Goal: Task Accomplishment & Management: Manage account settings

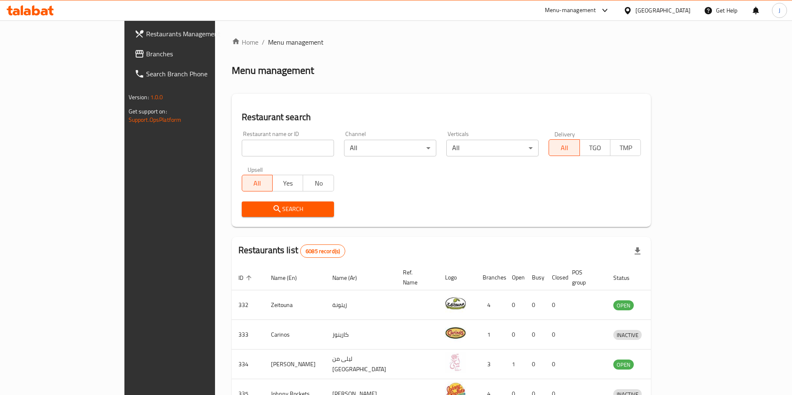
click at [265, 149] on input "search" at bounding box center [288, 148] width 92 height 17
type input "new [PERSON_NAME]"
click button "Search" at bounding box center [288, 209] width 92 height 15
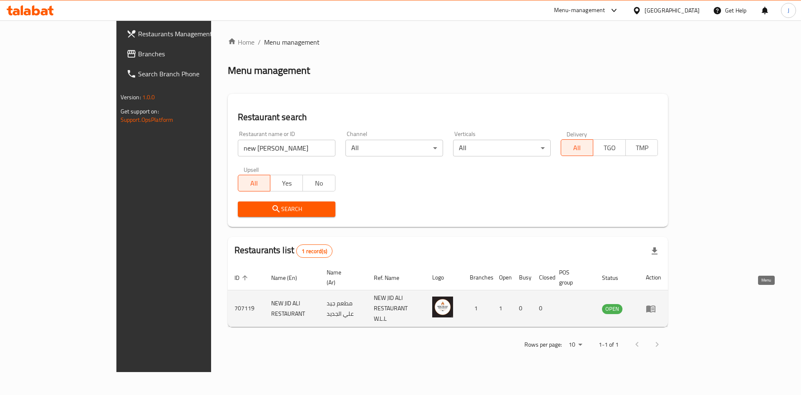
click at [656, 304] on icon "enhanced table" at bounding box center [651, 309] width 10 height 10
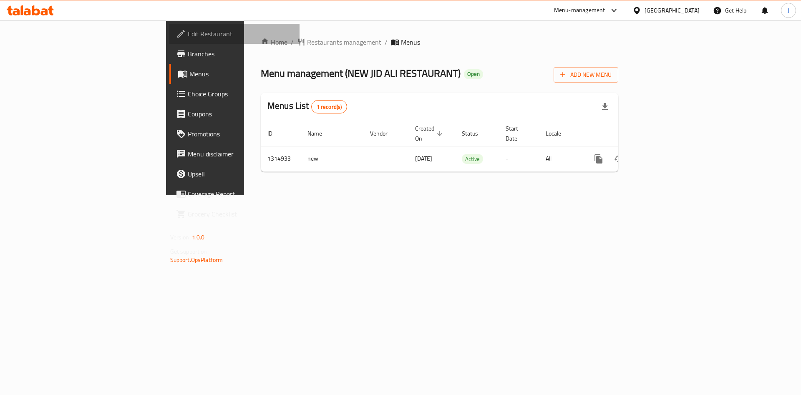
click at [188, 29] on span "Edit Restaurant" at bounding box center [241, 34] width 106 height 10
click at [188, 31] on span "Edit Restaurant" at bounding box center [241, 34] width 106 height 10
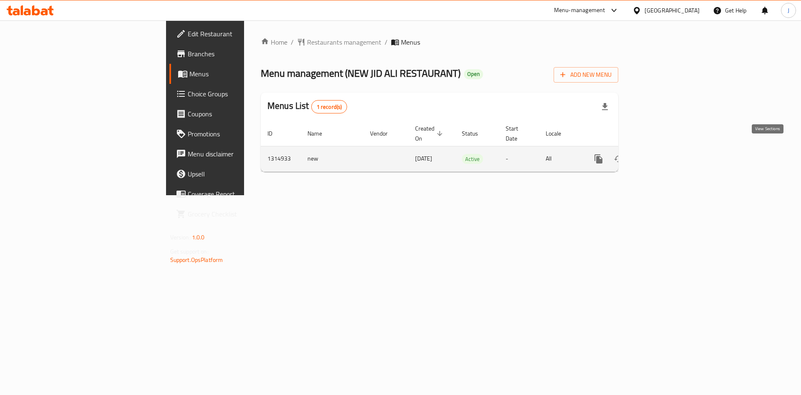
click at [664, 154] on icon "enhanced table" at bounding box center [659, 159] width 10 height 10
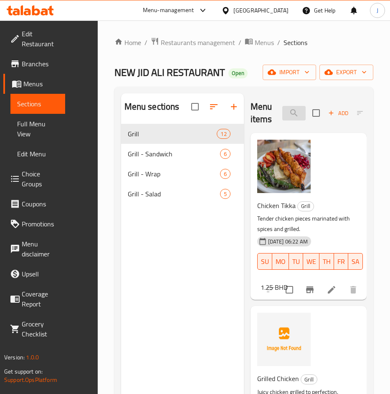
click at [291, 114] on input "search" at bounding box center [293, 113] width 23 height 15
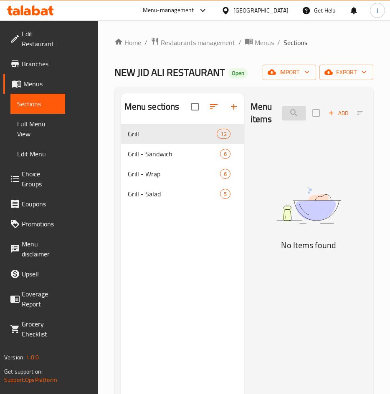
scroll to position [0, 19]
click at [291, 116] on input "kababa" at bounding box center [293, 113] width 23 height 15
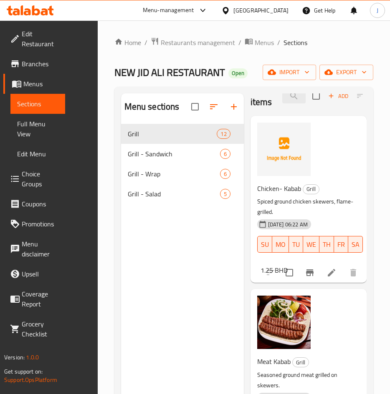
scroll to position [0, 0]
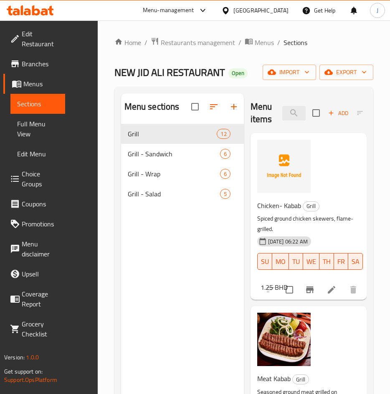
type input "kabab"
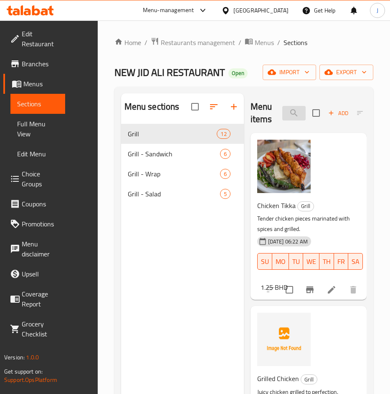
click at [290, 114] on input "kabab" at bounding box center [293, 113] width 23 height 15
click at [301, 115] on input "search" at bounding box center [293, 113] width 23 height 15
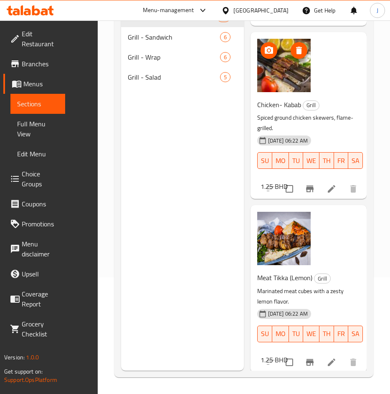
scroll to position [366, 0]
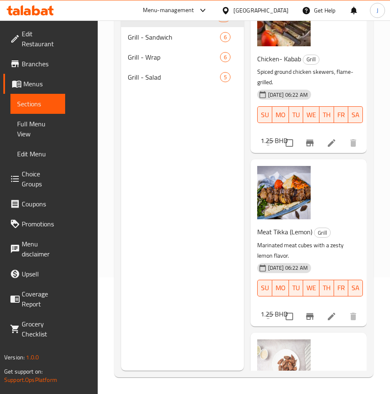
click at [141, 321] on div "Menu sections Grill 12 Grill - Sandwich 6 Grill - Wrap 6 Grill - Salad 5" at bounding box center [182, 174] width 123 height 394
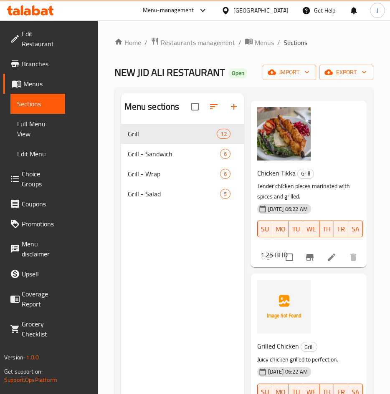
scroll to position [0, 0]
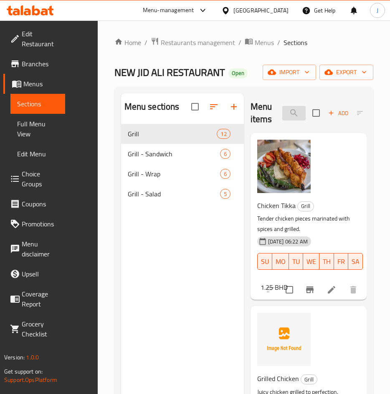
click at [297, 109] on input "kabab" at bounding box center [293, 113] width 23 height 15
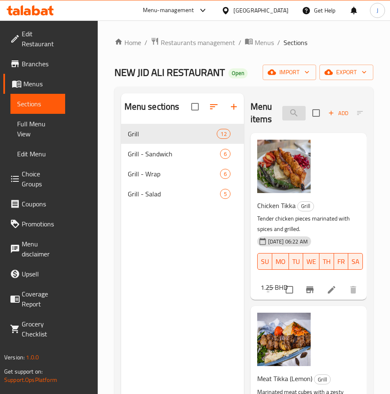
click at [291, 115] on input "tikka" at bounding box center [293, 113] width 23 height 15
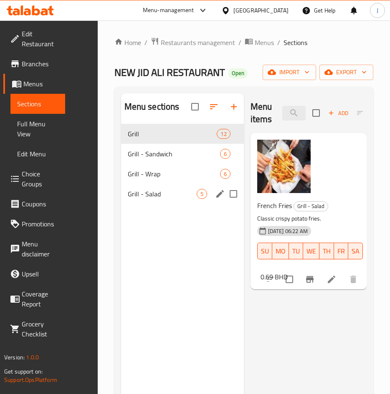
click at [159, 191] on span "Grill - Salad" at bounding box center [162, 194] width 69 height 10
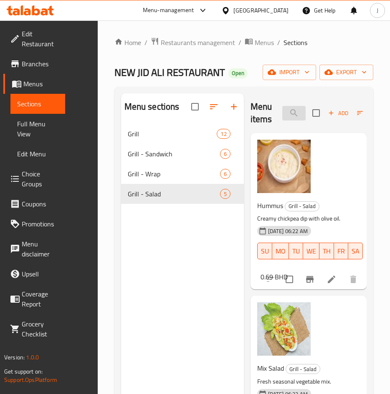
drag, startPoint x: 293, startPoint y: 116, endPoint x: 286, endPoint y: 112, distance: 7.9
click at [290, 114] on input "fries" at bounding box center [293, 113] width 23 height 15
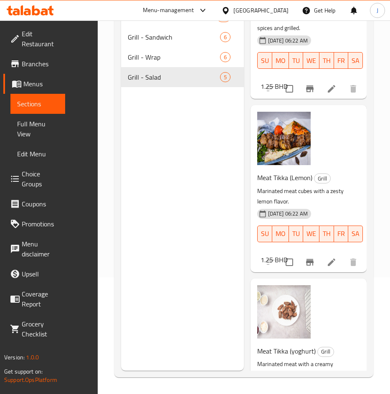
scroll to position [188, 0]
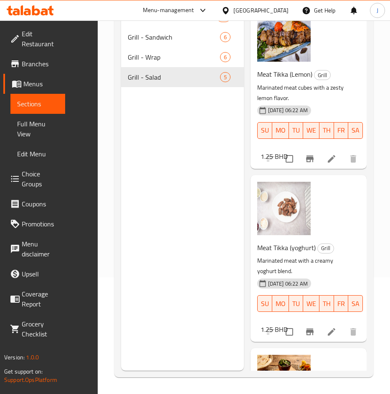
type input "tikka"
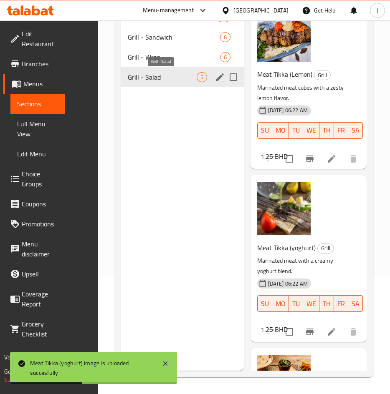
click at [155, 78] on span "Grill - Salad" at bounding box center [162, 77] width 69 height 10
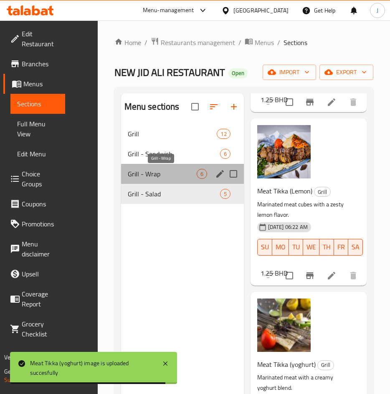
click at [158, 176] on span "Grill - Wrap" at bounding box center [162, 174] width 69 height 10
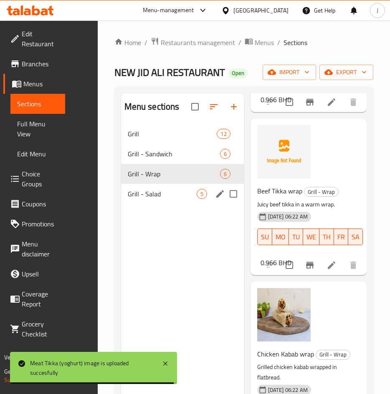
click at [162, 189] on span "Grill - Salad" at bounding box center [162, 194] width 69 height 10
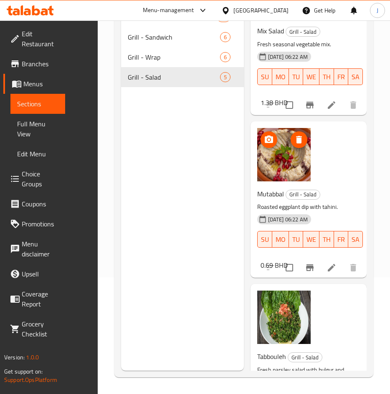
scroll to position [313, 0]
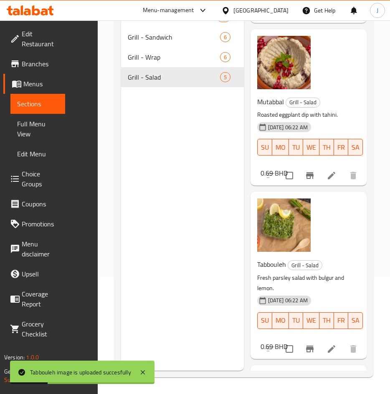
click at [45, 157] on span "Edit Menu" at bounding box center [37, 154] width 41 height 10
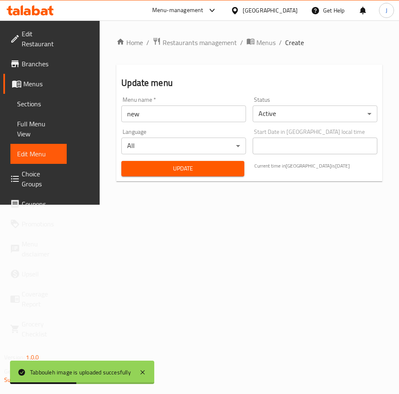
click at [164, 164] on span "Update" at bounding box center [183, 169] width 110 height 10
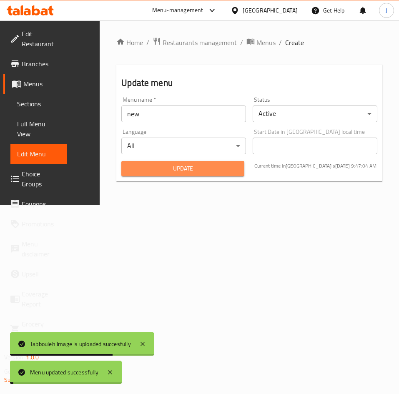
click at [178, 167] on span "Update" at bounding box center [183, 169] width 110 height 10
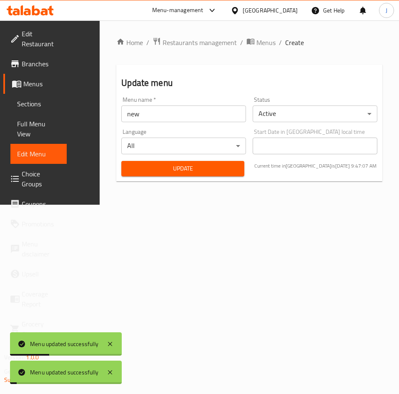
click at [48, 107] on span "Sections" at bounding box center [38, 104] width 43 height 10
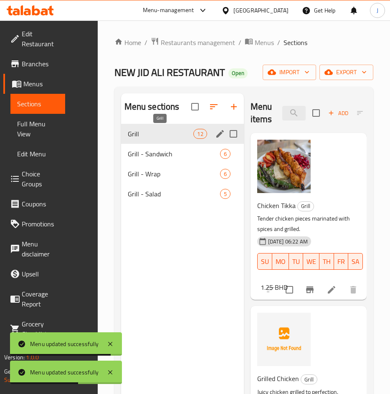
click at [147, 131] on span "Grill" at bounding box center [161, 134] width 66 height 10
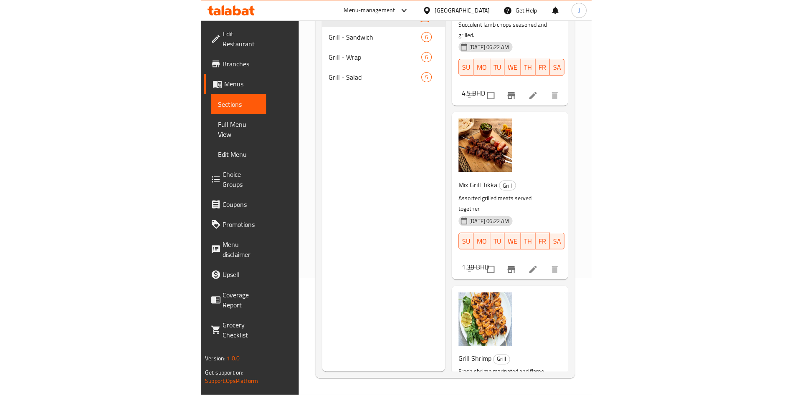
scroll to position [720, 0]
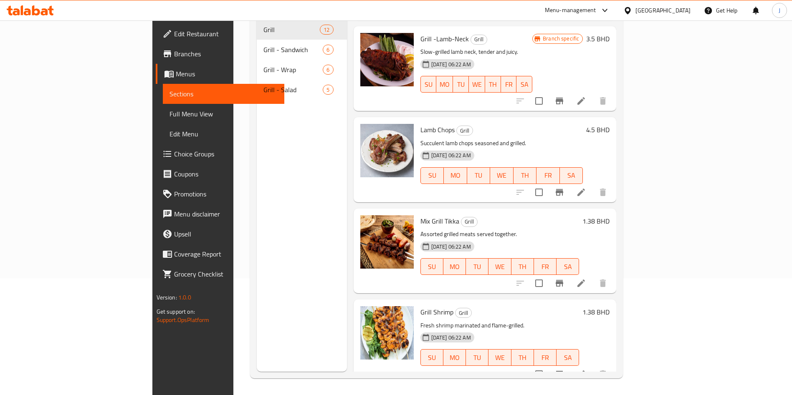
drag, startPoint x: 283, startPoint y: 158, endPoint x: 275, endPoint y: 165, distance: 10.9
click at [282, 158] on div "Menu sections Grill 12 Grill - Sandwich 6 Grill - Wrap 6 Grill - Salad 5" at bounding box center [302, 174] width 90 height 395
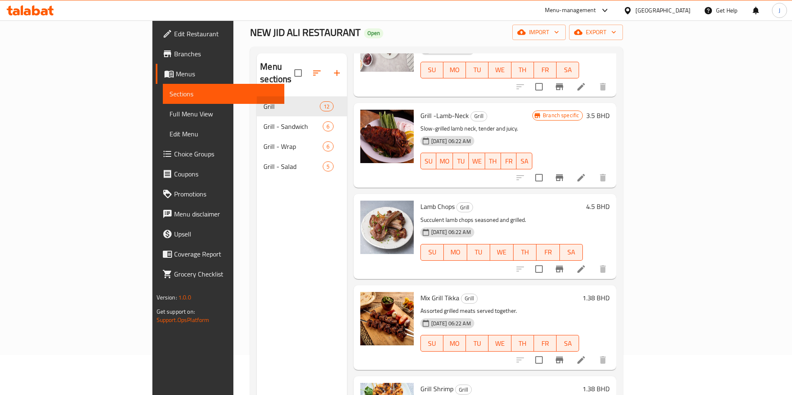
scroll to position [0, 0]
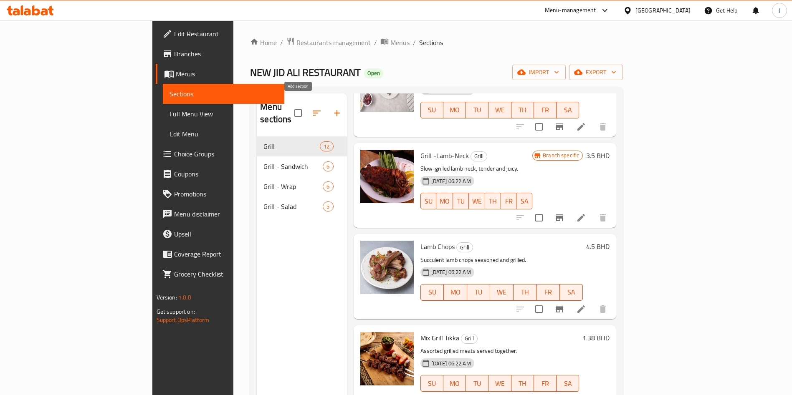
click at [332, 111] on icon "button" at bounding box center [337, 113] width 10 height 10
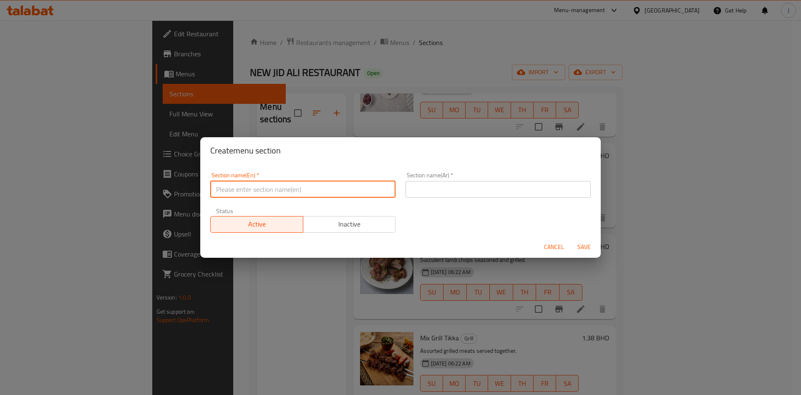
click at [288, 189] on input "text" at bounding box center [302, 189] width 185 height 17
type input "D"
drag, startPoint x: 323, startPoint y: 184, endPoint x: 210, endPoint y: 194, distance: 113.9
click at [210, 194] on div "Section name(En)   * Beverages Section name(En) *" at bounding box center [302, 184] width 195 height 35
type input "Beverages"
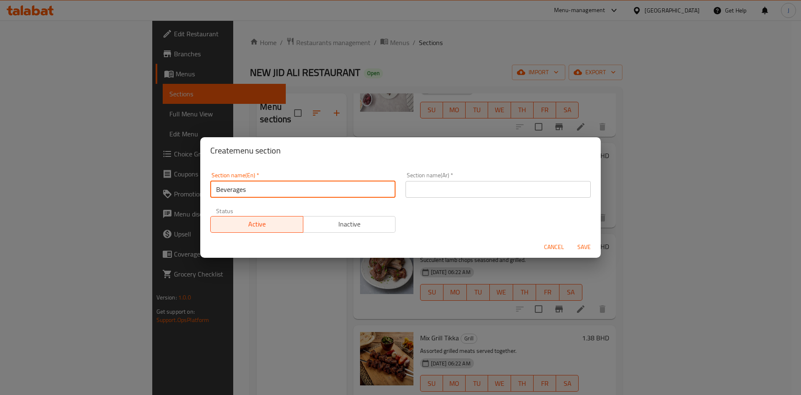
click at [448, 191] on input "text" at bounding box center [498, 189] width 185 height 17
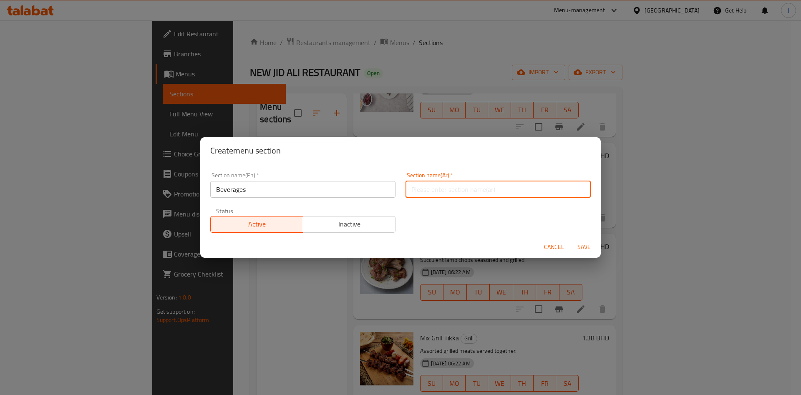
paste input "المشروبات"
type input "المشروبات"
click at [404, 217] on div "Section name(En)   * Beverages Section name(En) * Section name(Ar)   * المشروبا…" at bounding box center [400, 202] width 391 height 71
click at [581, 244] on span "Save" at bounding box center [584, 247] width 20 height 10
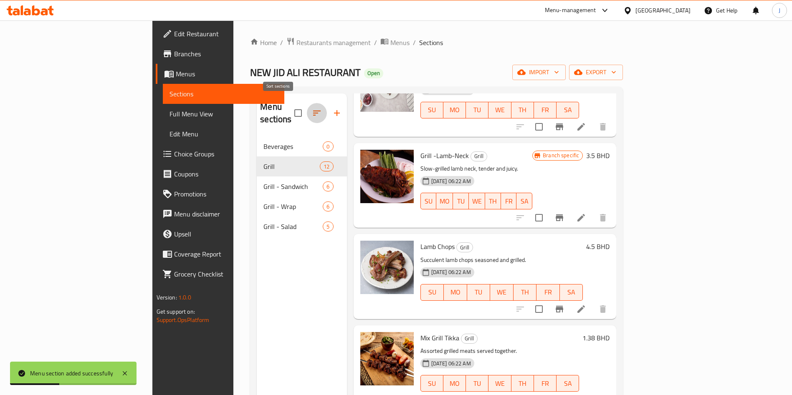
click at [312, 108] on icon "button" at bounding box center [317, 113] width 10 height 10
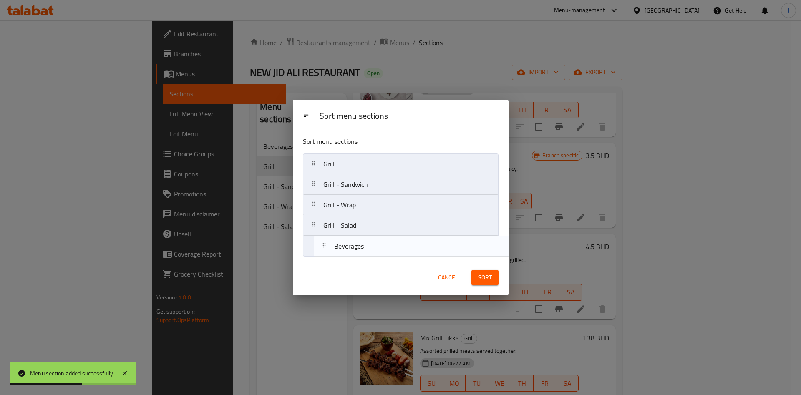
drag, startPoint x: 381, startPoint y: 166, endPoint x: 397, endPoint y: 255, distance: 91.2
click at [388, 258] on div "Sort menu sections Beverages Grill Grill - Sandwich Grill - Wrap Grill - Salad" at bounding box center [401, 195] width 216 height 130
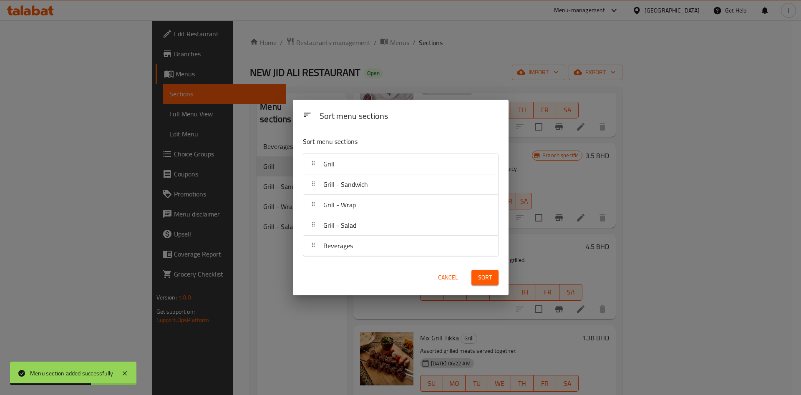
click at [491, 277] on span "Sort" at bounding box center [485, 278] width 14 height 10
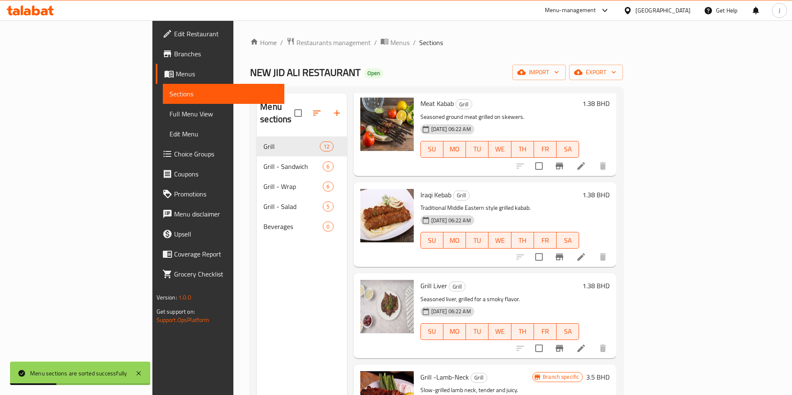
scroll to position [219, 0]
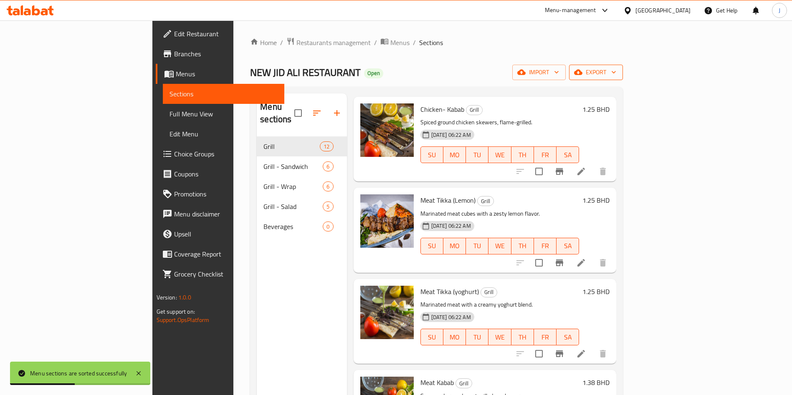
click at [582, 73] on icon "button" at bounding box center [578, 72] width 8 height 8
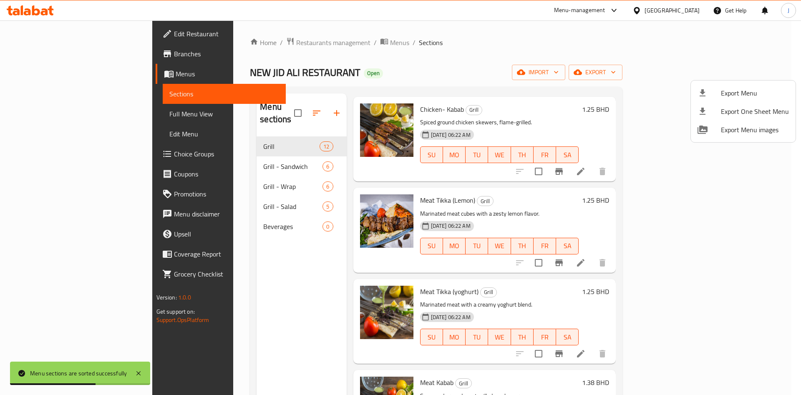
click at [652, 109] on div at bounding box center [400, 197] width 801 height 395
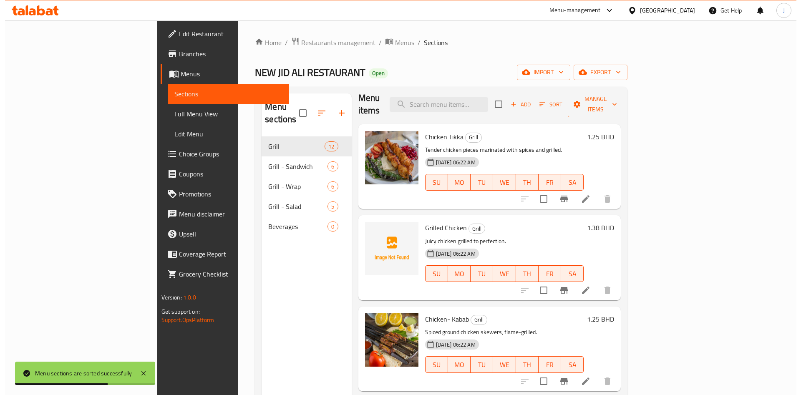
scroll to position [0, 0]
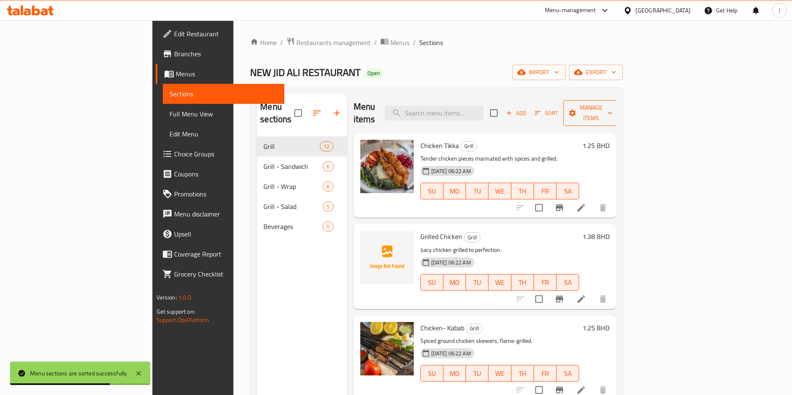
click at [612, 103] on span "Manage items" at bounding box center [591, 113] width 43 height 21
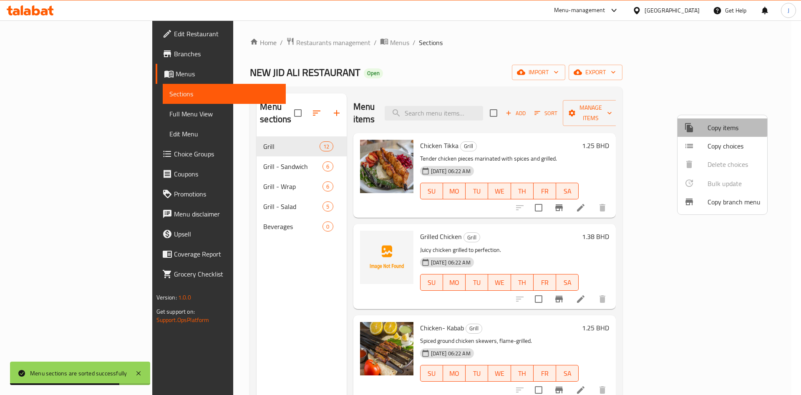
click at [722, 126] on span "Copy items" at bounding box center [734, 128] width 53 height 10
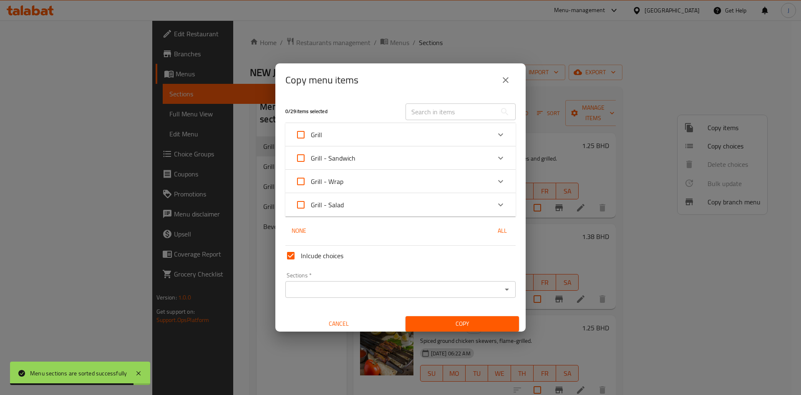
click at [386, 135] on div "Grill" at bounding box center [393, 135] width 195 height 20
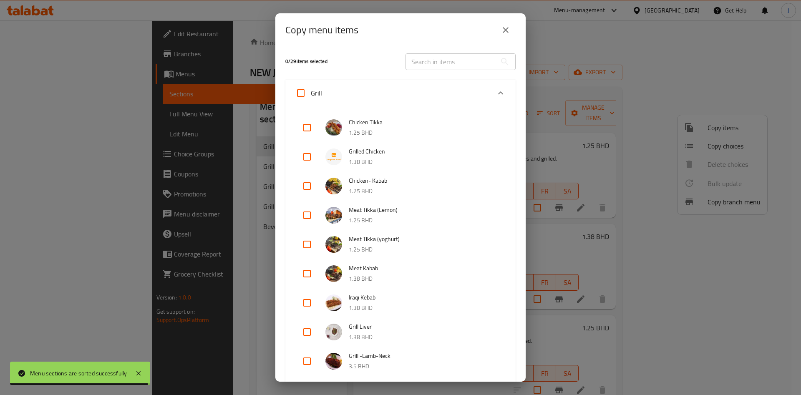
click at [310, 129] on input "checkbox" at bounding box center [307, 128] width 20 height 20
checkbox input "true"
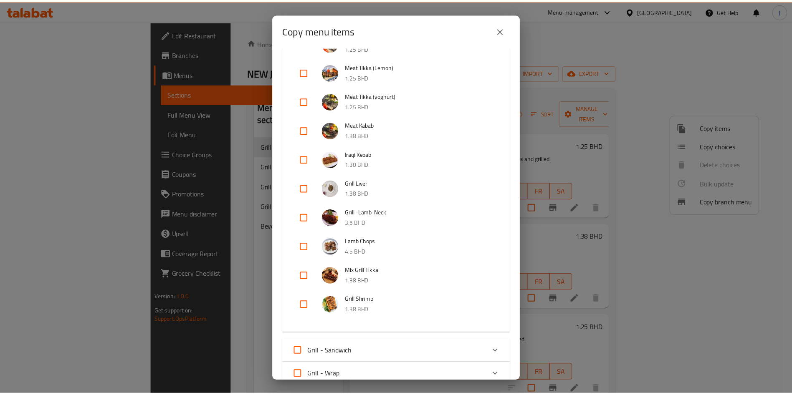
scroll to position [292, 0]
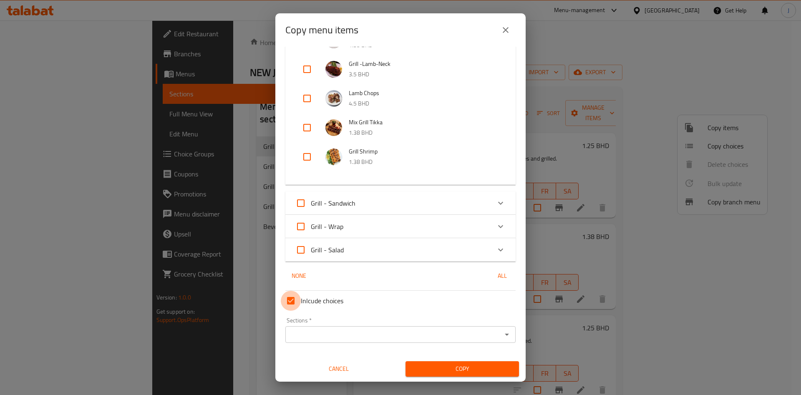
click at [295, 302] on input "Inlcude choices" at bounding box center [291, 301] width 20 height 20
checkbox input "false"
click at [502, 332] on icon "Open" at bounding box center [507, 335] width 10 height 10
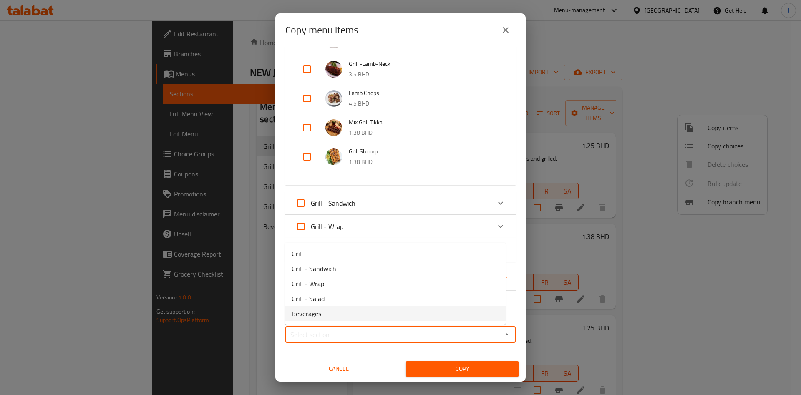
click at [374, 314] on li "Beverages" at bounding box center [395, 313] width 221 height 15
type input "Beverages"
click at [457, 369] on span "Copy" at bounding box center [462, 369] width 100 height 10
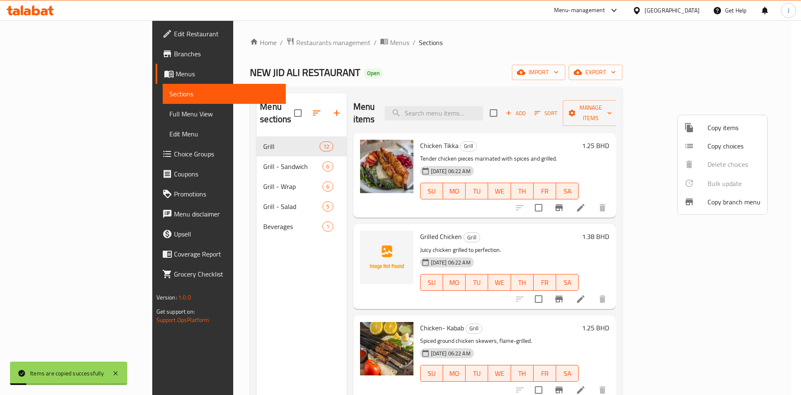
click at [189, 220] on div at bounding box center [400, 197] width 801 height 395
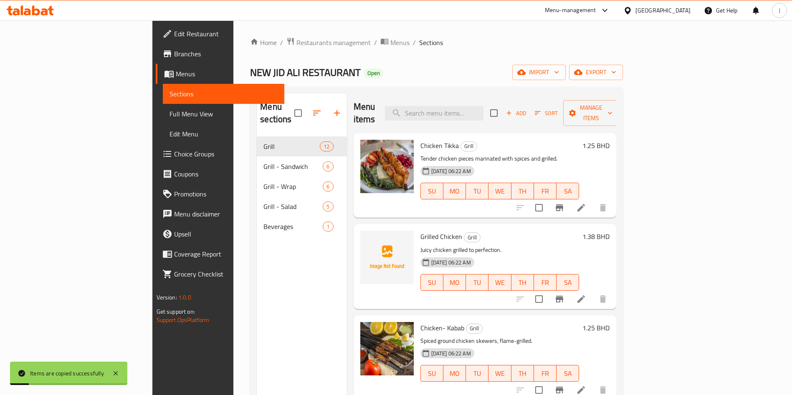
click at [263, 222] on span "Beverages" at bounding box center [292, 227] width 59 height 10
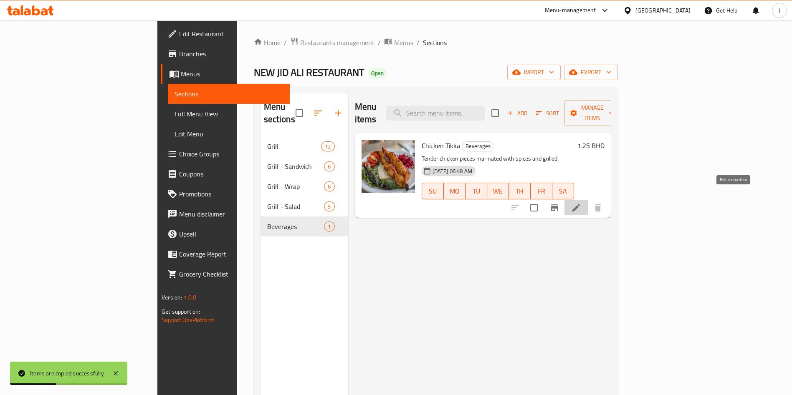
click at [581, 203] on icon at bounding box center [576, 208] width 10 height 10
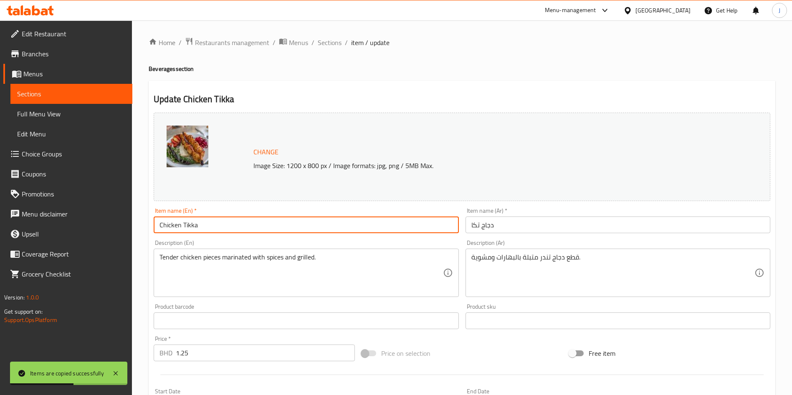
drag, startPoint x: 170, startPoint y: 224, endPoint x: 118, endPoint y: 221, distance: 52.7
click at [118, 221] on div "Edit Restaurant Branches Menus Sections Full Menu View Edit Menu Choice Groups …" at bounding box center [396, 310] width 792 height 581
type input "Water"
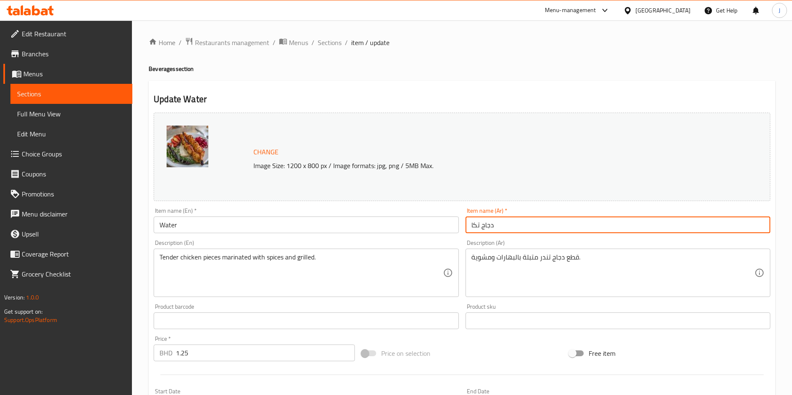
drag, startPoint x: 542, startPoint y: 225, endPoint x: 455, endPoint y: 230, distance: 87.8
click at [455, 230] on div "Change Image Size: 1200 x 800 px / Image formats: jpg, png / 5MB Max. Item name…" at bounding box center [461, 295] width 623 height 372
paste input "ماء"
type input "ماء"
drag, startPoint x: 362, startPoint y: 263, endPoint x: 359, endPoint y: 265, distance: 4.3
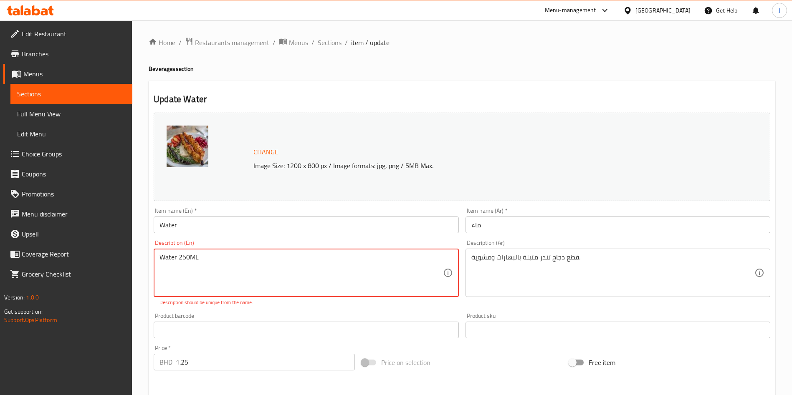
type textarea "Water 250ML"
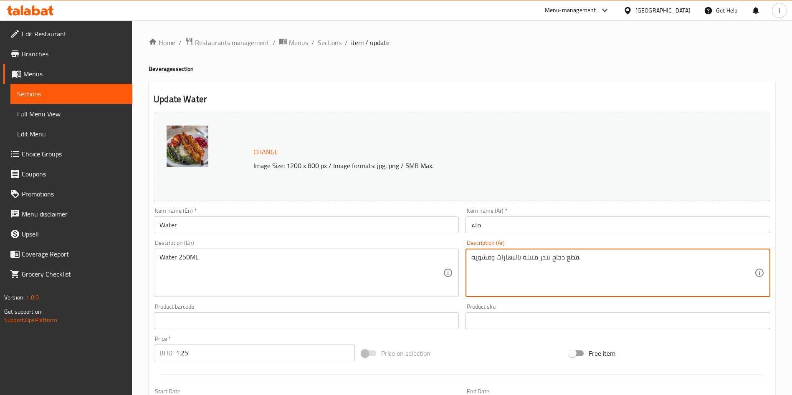
paste textarea "اء 250 مل"
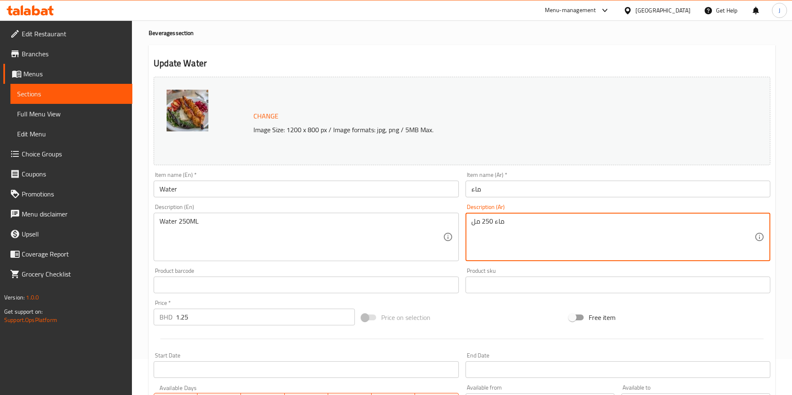
scroll to position [63, 0]
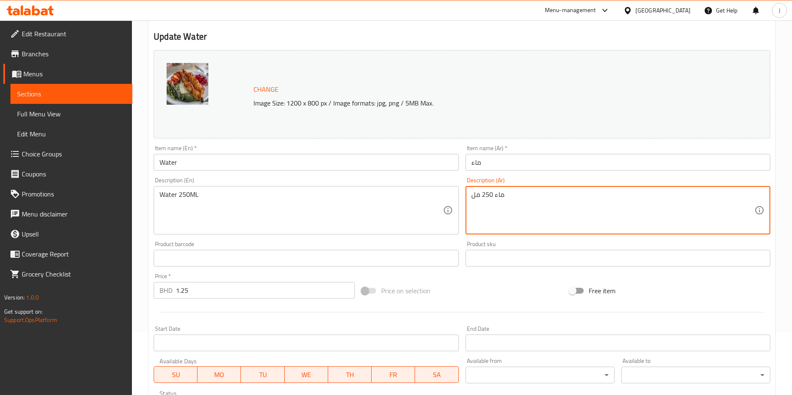
type textarea "ماء 250 مل"
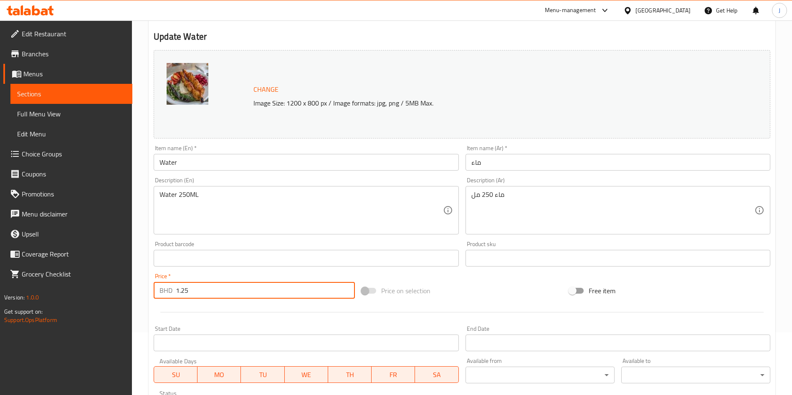
drag, startPoint x: 228, startPoint y: 296, endPoint x: 111, endPoint y: 291, distance: 117.4
click at [112, 291] on div "Edit Restaurant Branches Menus Sections Full Menu View Edit Menu Choice Groups …" at bounding box center [396, 248] width 792 height 581
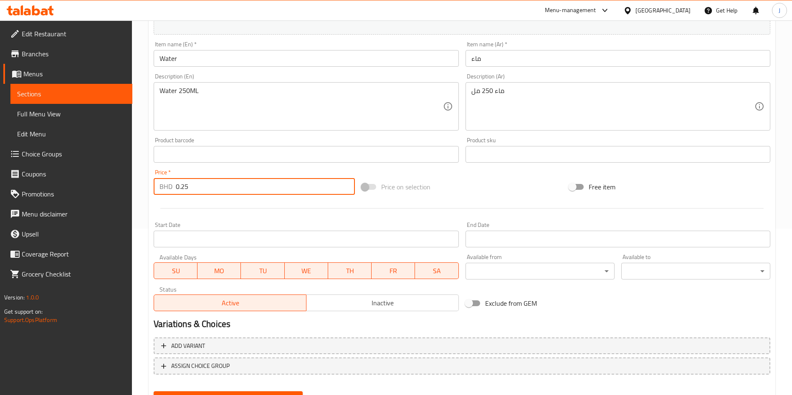
scroll to position [207, 0]
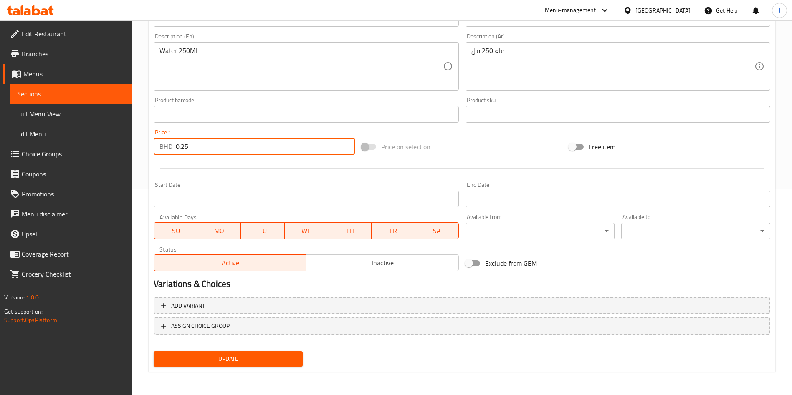
type input "0.25"
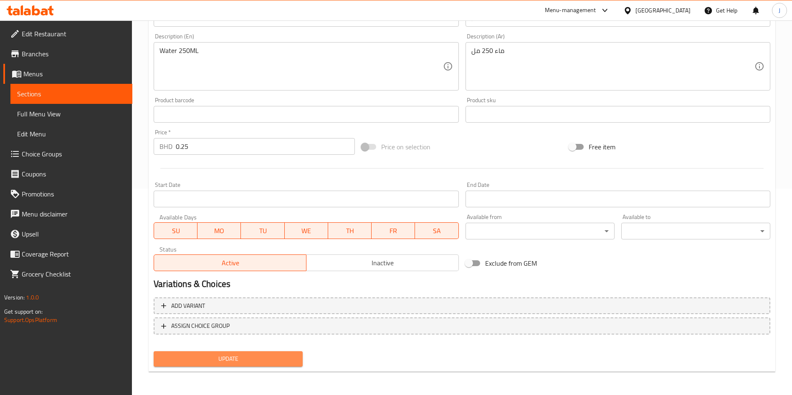
click at [256, 359] on span "Update" at bounding box center [228, 359] width 136 height 10
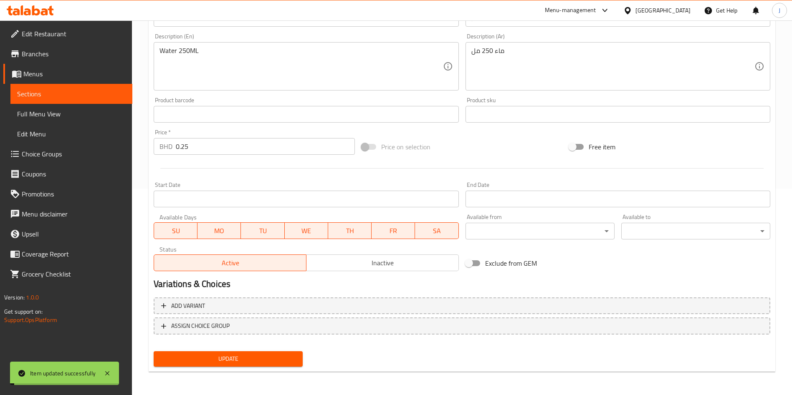
click at [256, 359] on span "Update" at bounding box center [228, 359] width 136 height 10
click at [65, 94] on span "Sections" at bounding box center [71, 94] width 109 height 10
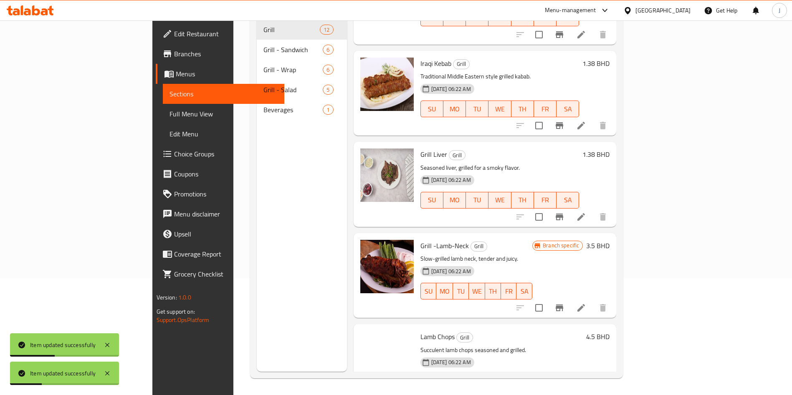
scroll to position [720, 0]
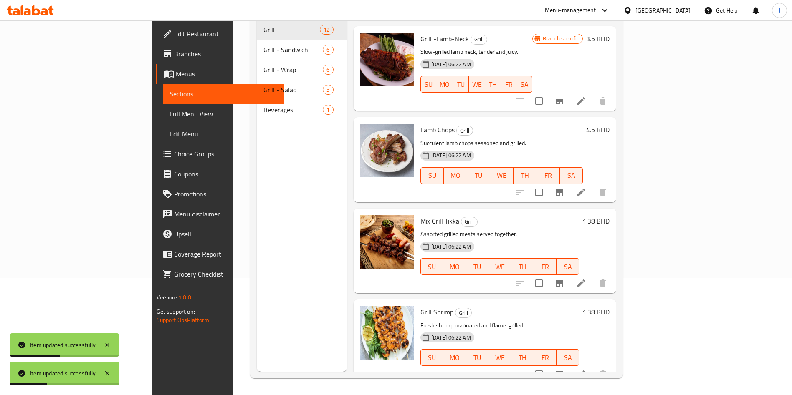
click at [257, 104] on div "Beverages 1" at bounding box center [302, 110] width 90 height 20
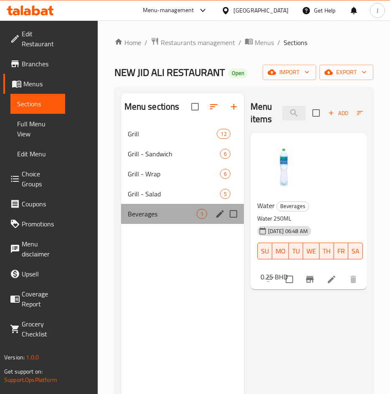
click at [173, 219] on div "Beverages 1" at bounding box center [182, 214] width 123 height 20
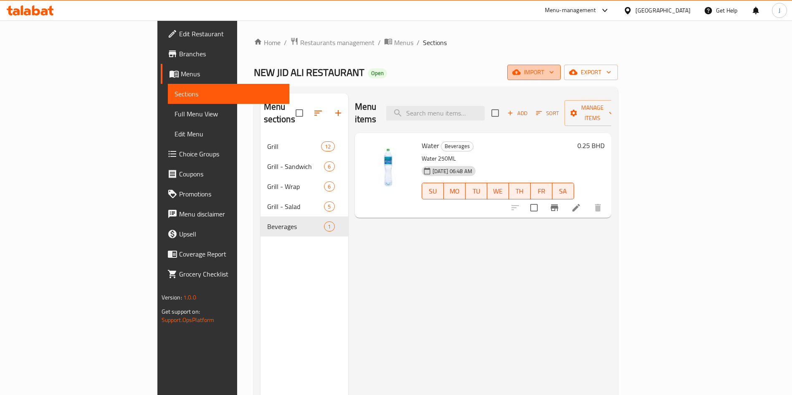
click at [554, 76] on span "import" at bounding box center [534, 72] width 40 height 10
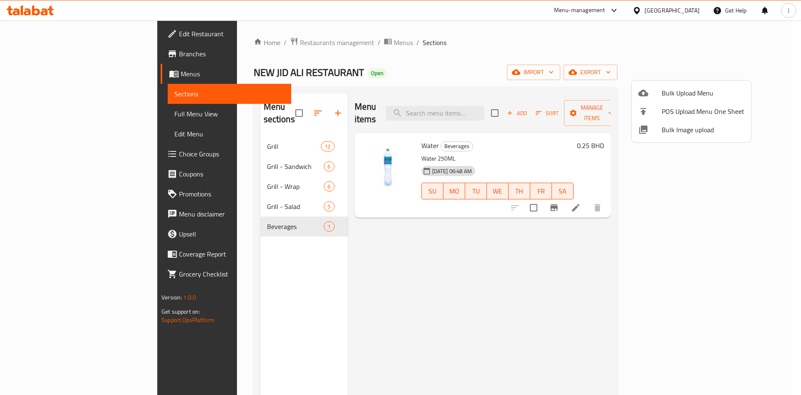
click at [577, 71] on div at bounding box center [400, 197] width 801 height 395
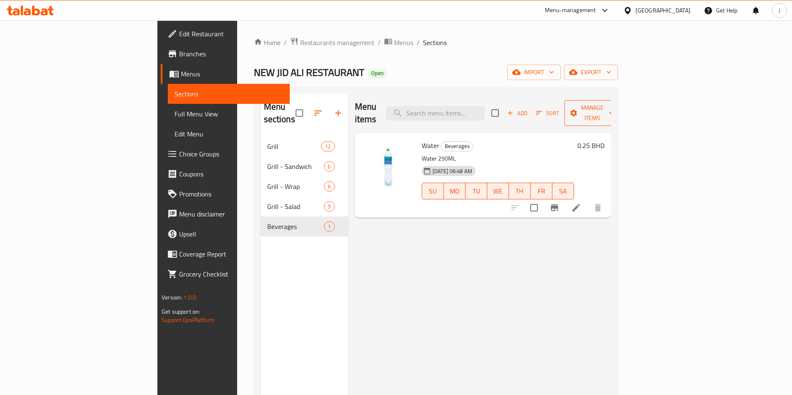
click at [614, 105] on span "Manage items" at bounding box center [592, 113] width 43 height 21
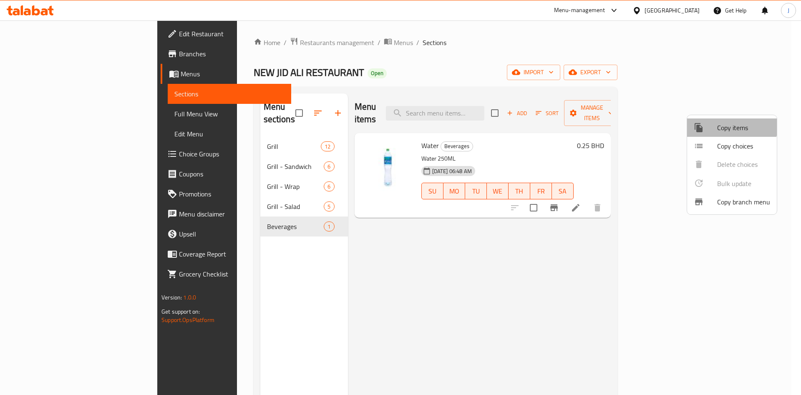
click at [729, 124] on span "Copy items" at bounding box center [743, 128] width 53 height 10
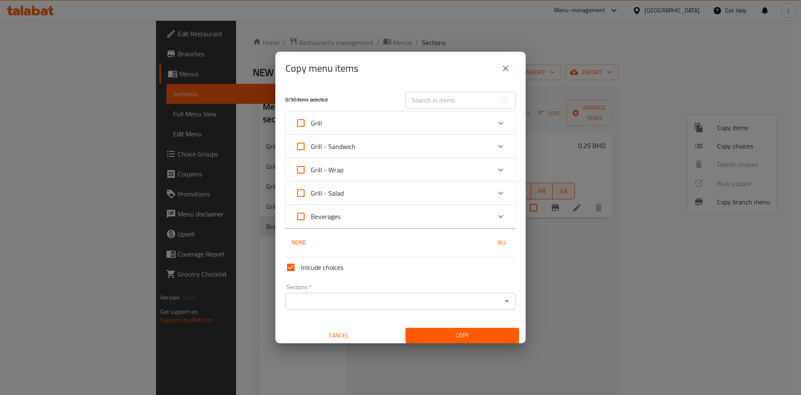
drag, startPoint x: 293, startPoint y: 270, endPoint x: 318, endPoint y: 260, distance: 26.0
click at [297, 267] on input "Inlcude choices" at bounding box center [291, 268] width 20 height 20
checkbox input "false"
click at [398, 222] on div "Beverages" at bounding box center [393, 217] width 195 height 20
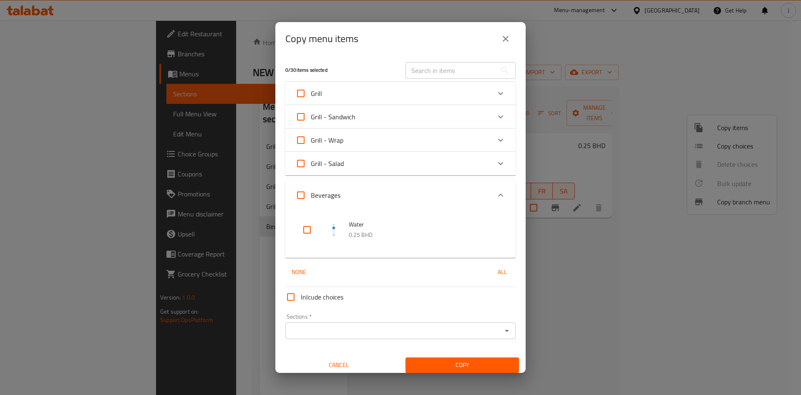
drag, startPoint x: 306, startPoint y: 233, endPoint x: 355, endPoint y: 244, distance: 50.1
click at [306, 232] on input "checkbox" at bounding box center [307, 230] width 20 height 20
checkbox input "true"
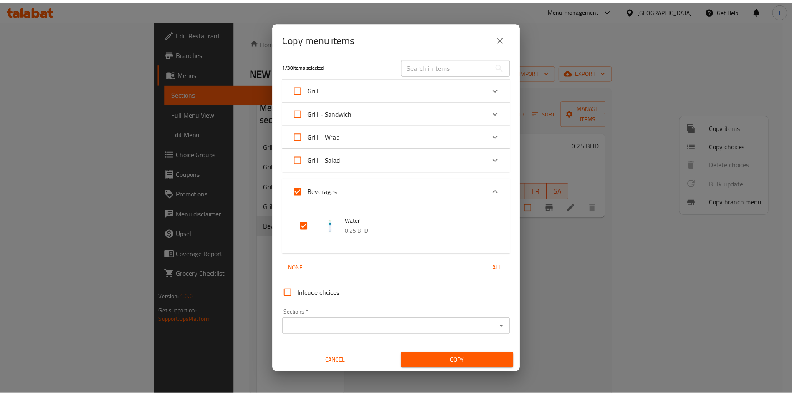
scroll to position [5, 0]
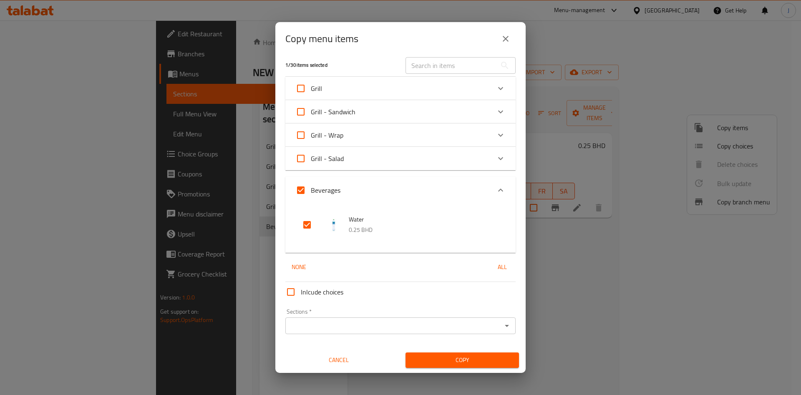
drag, startPoint x: 497, startPoint y: 328, endPoint x: 493, endPoint y: 331, distance: 4.7
click at [502, 328] on icon "Open" at bounding box center [507, 326] width 10 height 10
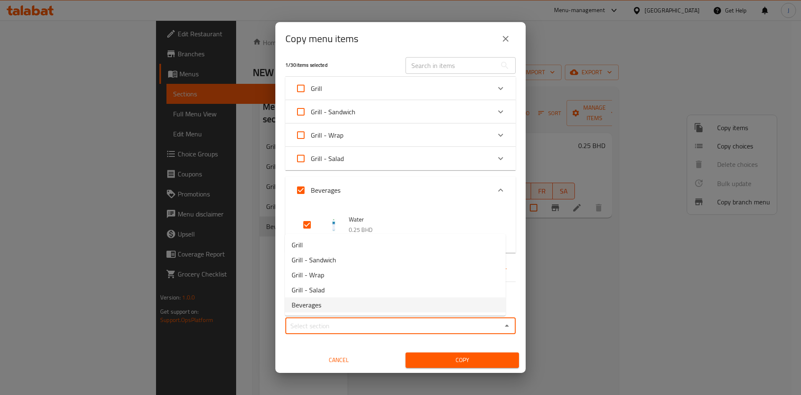
click at [338, 306] on li "Beverages" at bounding box center [395, 305] width 221 height 15
type input "Beverages"
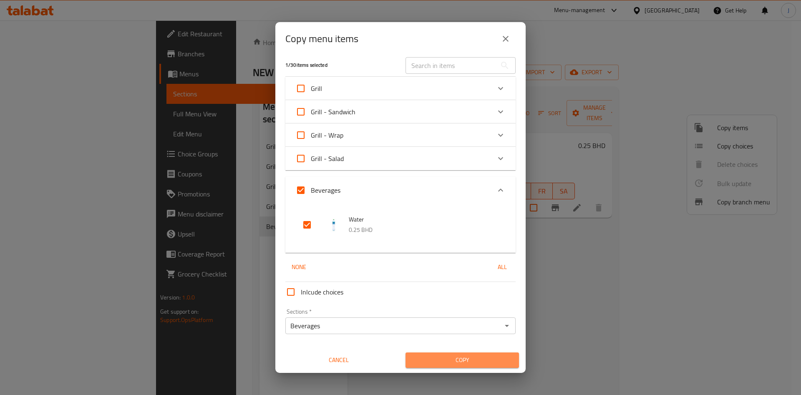
click at [467, 354] on button "Copy" at bounding box center [463, 360] width 114 height 15
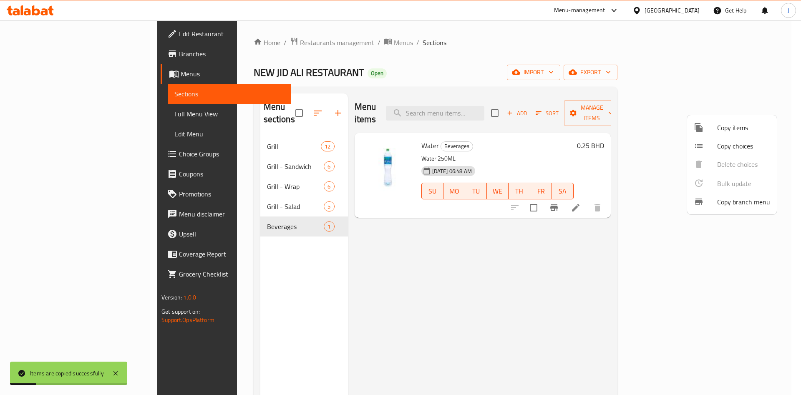
drag, startPoint x: 419, startPoint y: 260, endPoint x: 415, endPoint y: 258, distance: 4.4
click at [412, 253] on div at bounding box center [400, 197] width 801 height 395
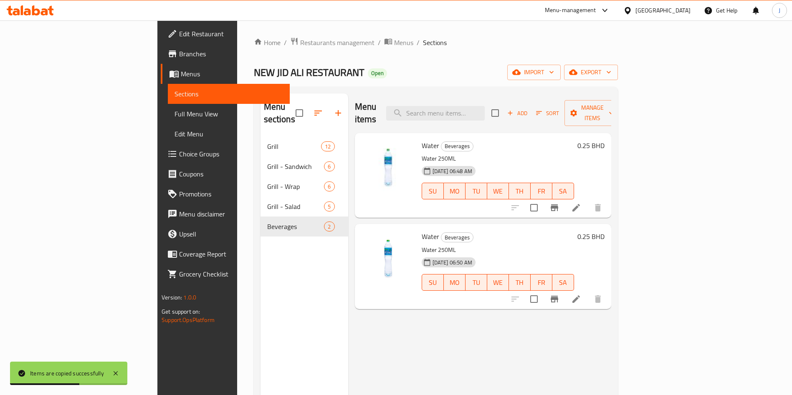
click at [580, 296] on icon at bounding box center [576, 300] width 8 height 8
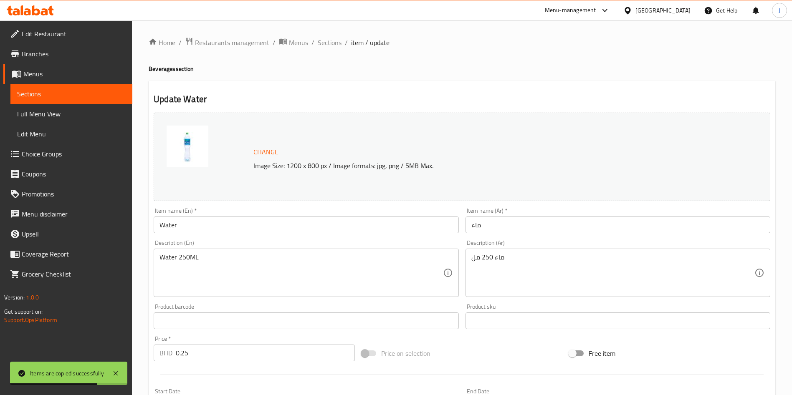
drag, startPoint x: 132, startPoint y: 220, endPoint x: 98, endPoint y: 217, distance: 34.8
click at [103, 219] on div "Edit Restaurant Branches Menus Sections Full Menu View Edit Menu Choice Groups …" at bounding box center [396, 310] width 792 height 581
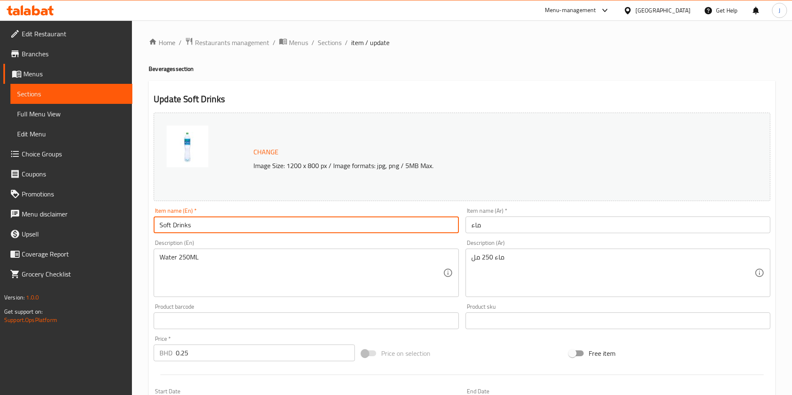
type input "Soft Drinks"
click at [499, 220] on input "ماء" at bounding box center [617, 225] width 305 height 17
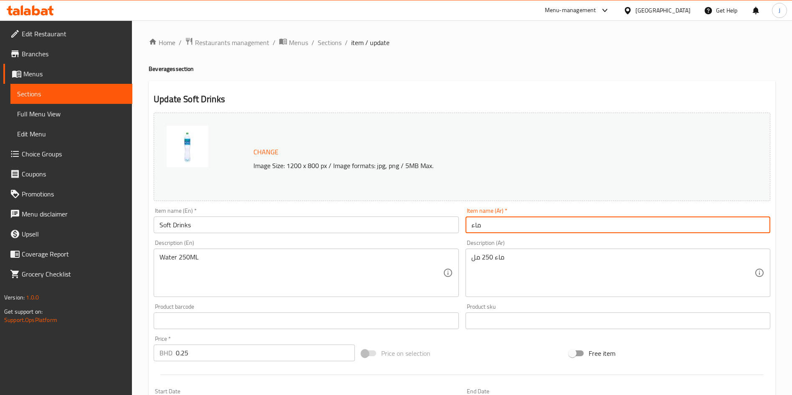
paste input "المشروبات الغازية"
type input "المشروبات الغازية"
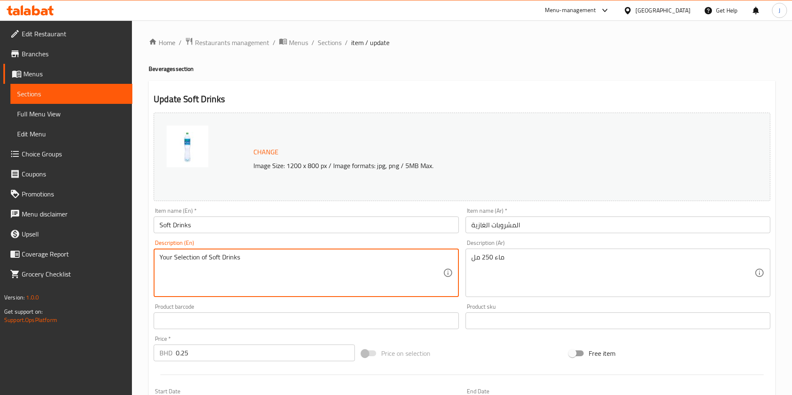
type textarea "Your Selection of Soft Drinks"
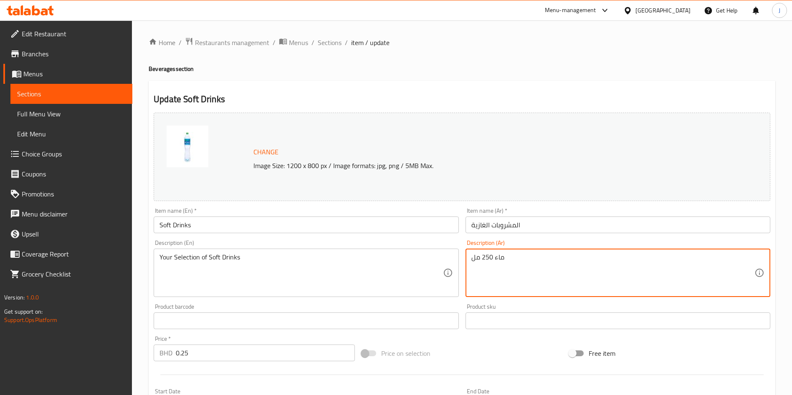
paste textarea "اختيارك من المشروبات الغازية"
type textarea "اختيارك من المشروبات الغازية"
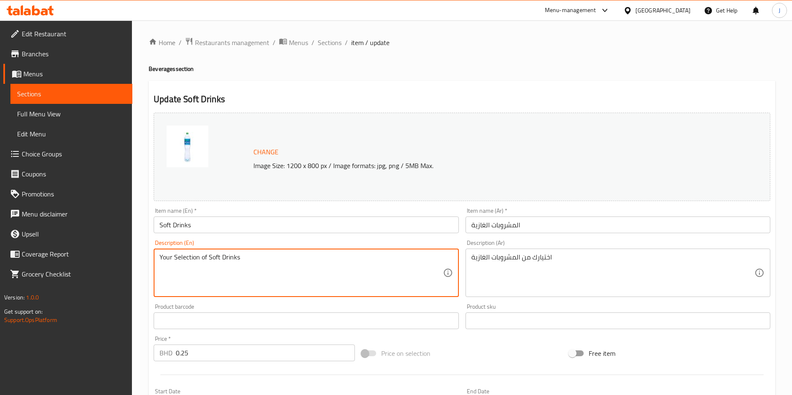
drag, startPoint x: 279, startPoint y: 265, endPoint x: 119, endPoint y: 252, distance: 160.9
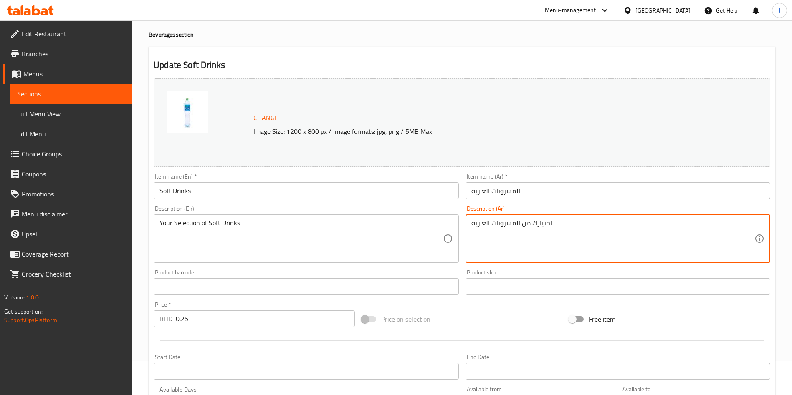
scroll to position [63, 0]
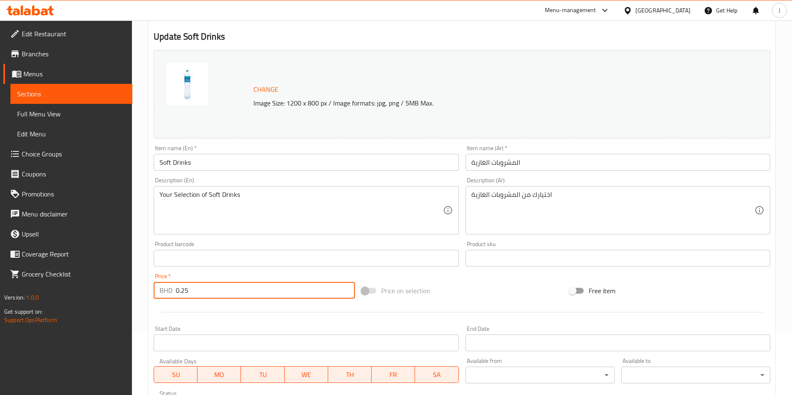
drag, startPoint x: 214, startPoint y: 289, endPoint x: 140, endPoint y: 292, distance: 74.4
click at [140, 292] on div "Home / Restaurants management / Menus / Sections / item / update Beverages sect…" at bounding box center [462, 248] width 660 height 581
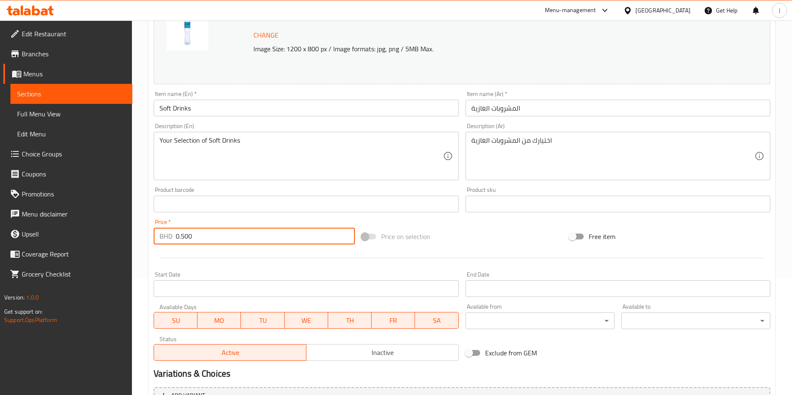
scroll to position [207, 0]
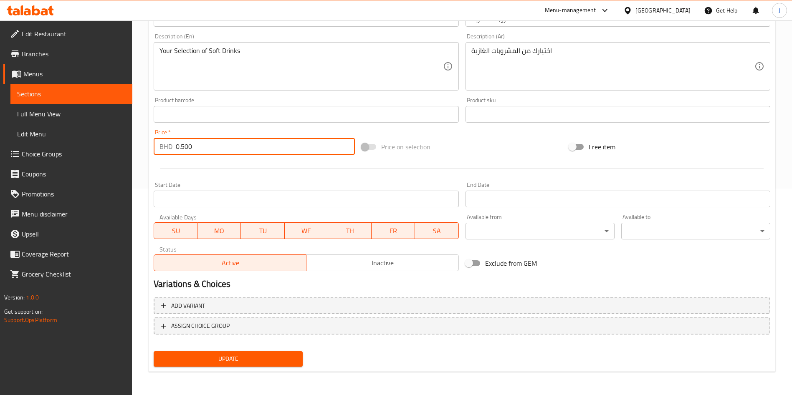
type input "0.500"
click at [253, 356] on span "Update" at bounding box center [228, 359] width 136 height 10
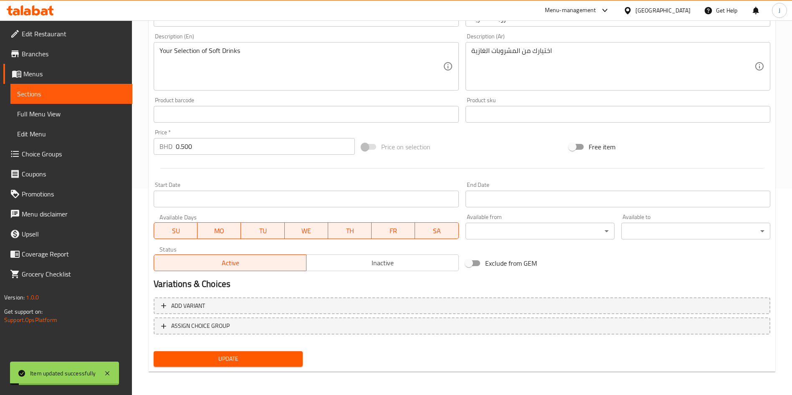
click at [62, 152] on span "Choice Groups" at bounding box center [74, 154] width 104 height 10
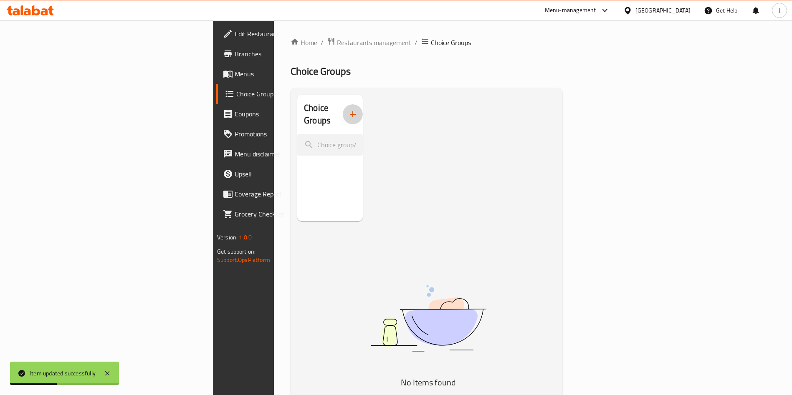
click at [348, 109] on icon "button" at bounding box center [353, 114] width 10 height 10
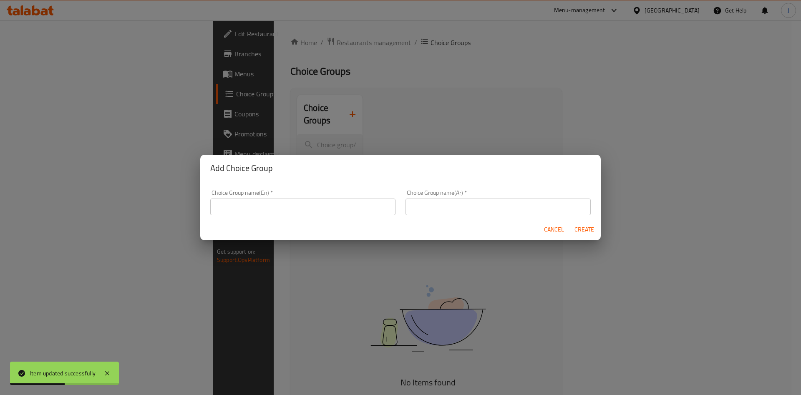
click at [281, 207] on input "text" at bounding box center [302, 207] width 185 height 17
type input "Your Choice of Soft Drink"
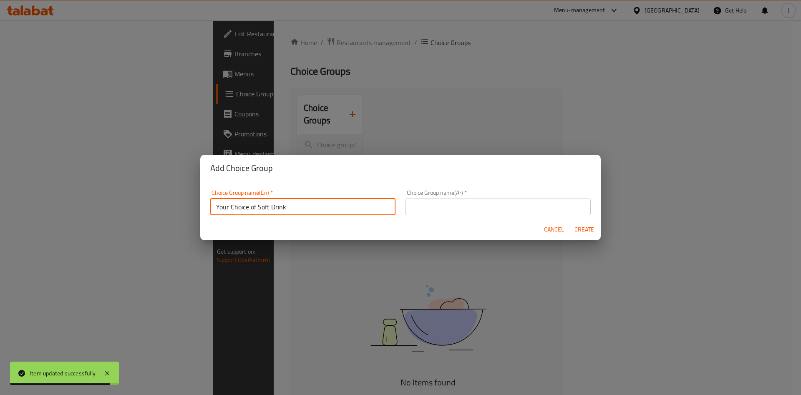
click at [483, 212] on input "text" at bounding box center [498, 207] width 185 height 17
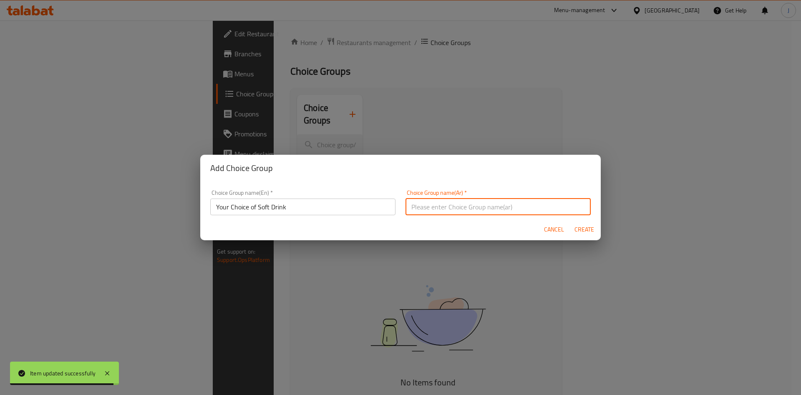
paste input "اختيارك من المشروبات الغازية"
type input "اختيارك من المشروبات الغازية"
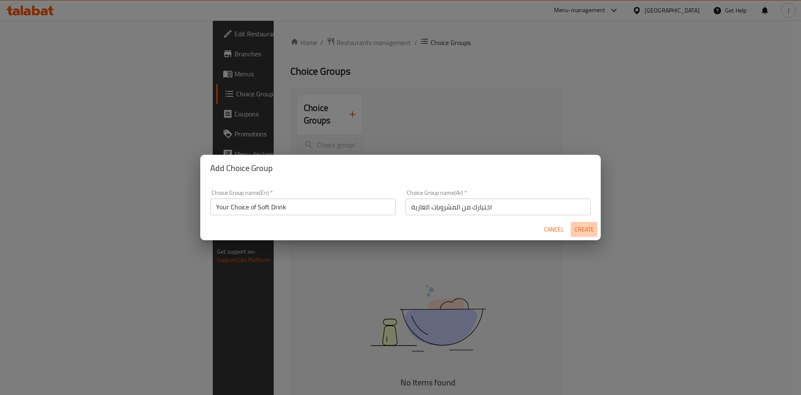
click at [582, 229] on span "Create" at bounding box center [584, 230] width 20 height 10
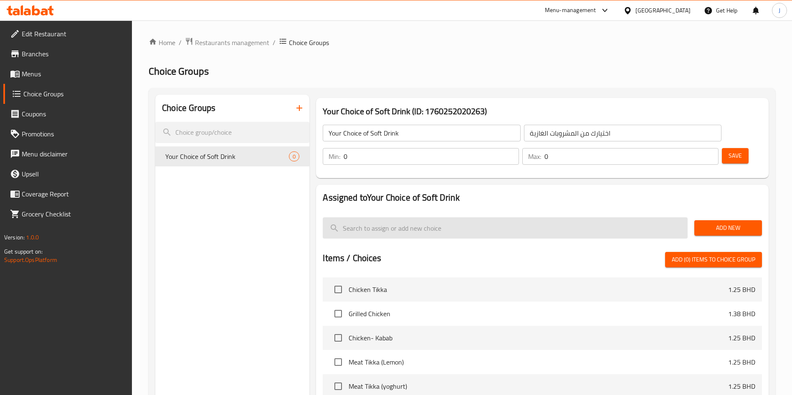
click at [463, 217] on input "search" at bounding box center [505, 227] width 365 height 21
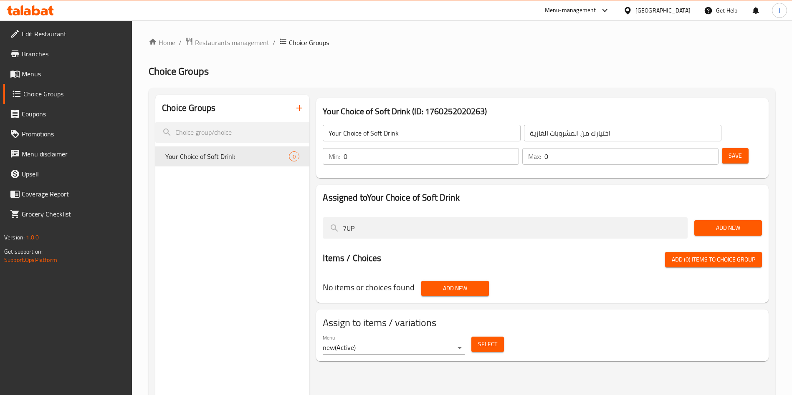
type input "7UP"
drag, startPoint x: 712, startPoint y: 204, endPoint x: 619, endPoint y: 221, distance: 94.6
click at [711, 223] on span "Add New" at bounding box center [728, 228] width 54 height 10
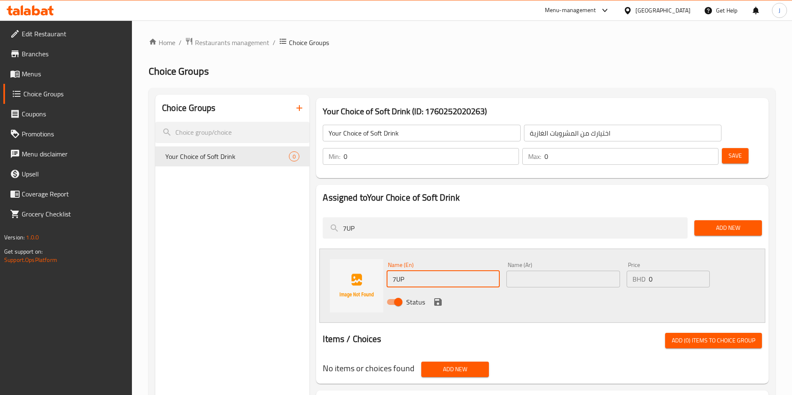
drag, startPoint x: 429, startPoint y: 258, endPoint x: 373, endPoint y: 254, distance: 56.5
click at [367, 254] on div "Name (En) 7UP Name (En) Name (Ar) Name (Ar) Price BHD 0 Price Status" at bounding box center [542, 286] width 446 height 74
click at [555, 271] on input "text" at bounding box center [562, 279] width 113 height 17
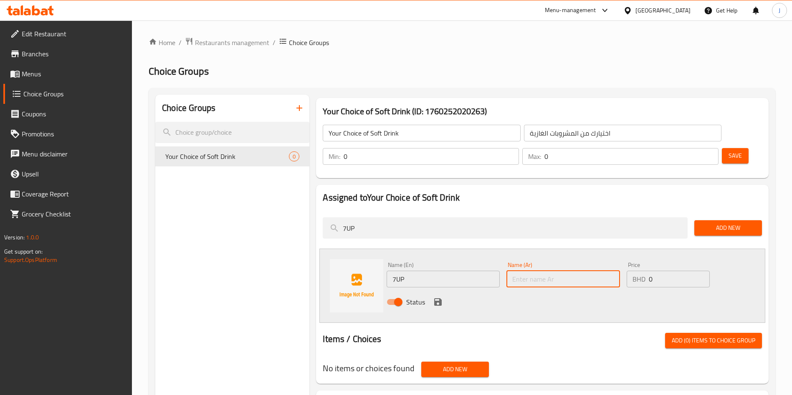
paste input "7UP"
type input "7UP"
click at [435, 298] on icon "save" at bounding box center [438, 302] width 8 height 8
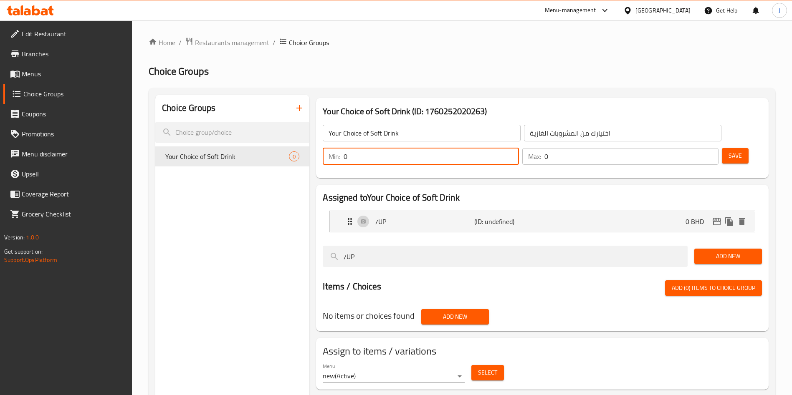
click at [519, 148] on input "0" at bounding box center [431, 156] width 175 height 17
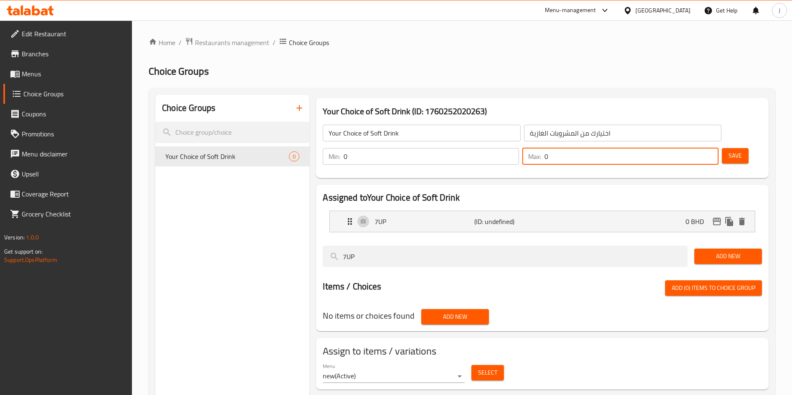
drag, startPoint x: 682, startPoint y: 134, endPoint x: 677, endPoint y: 133, distance: 4.9
click at [677, 148] on div "Max: 0 ​" at bounding box center [620, 156] width 196 height 17
type input "1"
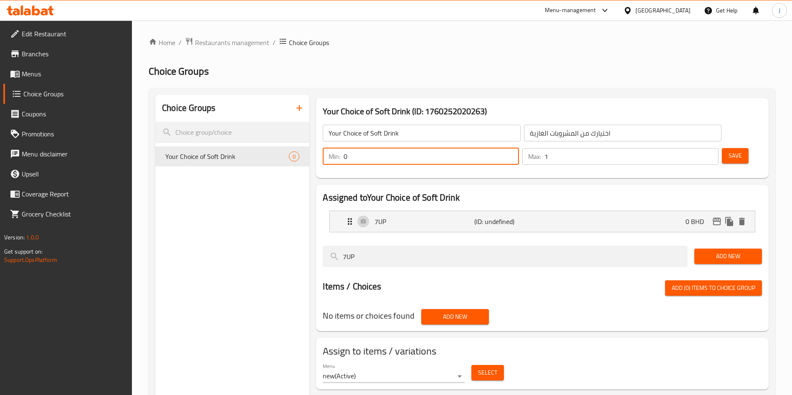
drag, startPoint x: 633, startPoint y: 131, endPoint x: 628, endPoint y: 128, distance: 5.6
click at [519, 148] on div "Min: 0 ​" at bounding box center [421, 156] width 196 height 17
type input "1"
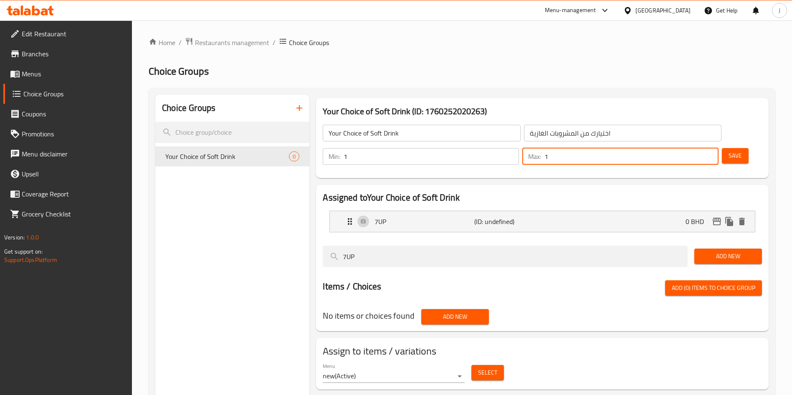
drag, startPoint x: 690, startPoint y: 135, endPoint x: 678, endPoint y: 129, distance: 12.9
click at [678, 148] on div "Max: 1 ​" at bounding box center [620, 156] width 196 height 17
type input "0"
click at [631, 192] on h2 "Assigned to Your Choice of Soft Drink" at bounding box center [542, 198] width 439 height 13
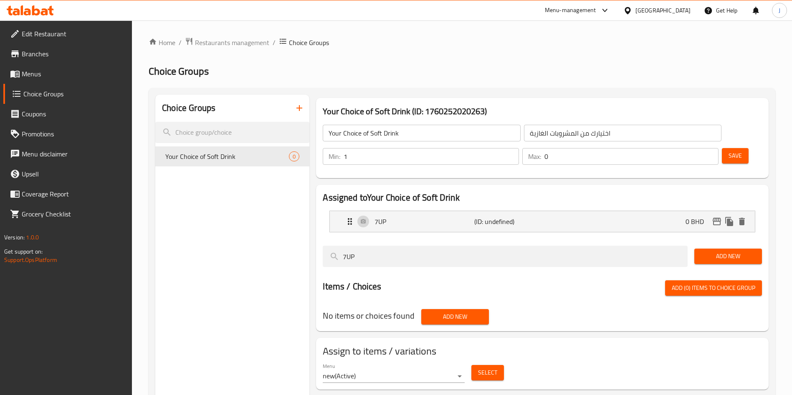
drag, startPoint x: 414, startPoint y: 235, endPoint x: 313, endPoint y: 232, distance: 101.1
click at [313, 232] on div "Assigned to Your Choice of Soft Drink 7UP (ID: undefined) 0 BHD Name (En) 7UP N…" at bounding box center [542, 258] width 459 height 153
type input "m"
type input "Mirinda Citrus"
drag, startPoint x: 728, startPoint y: 230, endPoint x: 716, endPoint y: 232, distance: 12.0
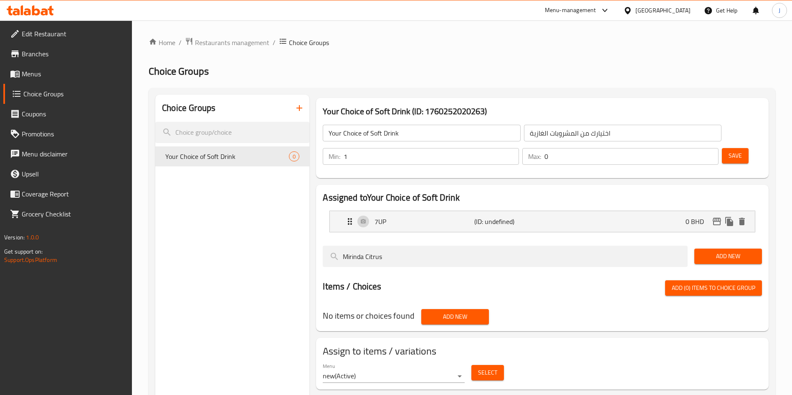
click at [728, 251] on span "Add New" at bounding box center [728, 256] width 54 height 10
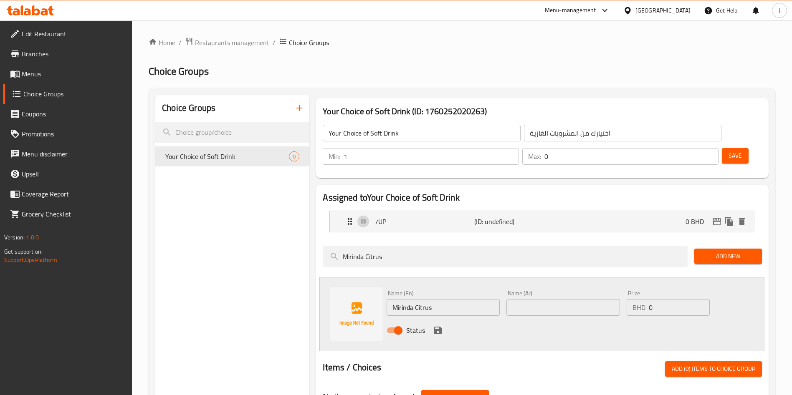
click at [583, 291] on div "Name (Ar) Name (Ar)" at bounding box center [562, 303] width 113 height 25
click at [579, 299] on input "text" at bounding box center [562, 307] width 113 height 17
paste input "Mirinda Citrus"
type input "Mirinda Citrus"
click at [438, 327] on icon "save" at bounding box center [438, 331] width 8 height 8
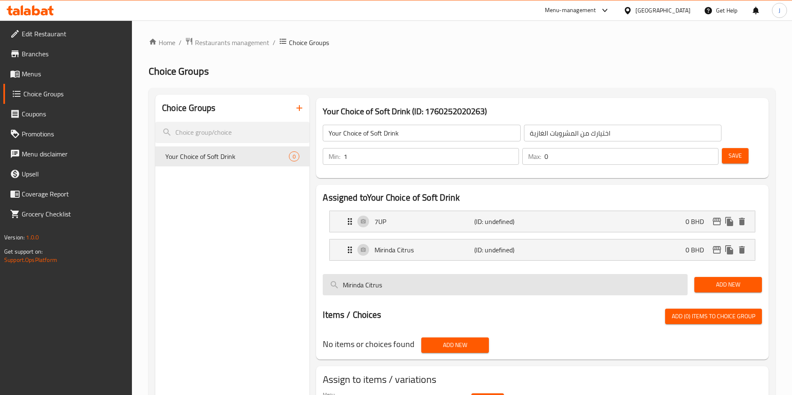
click at [477, 274] on input "Mirinda Citrus" at bounding box center [505, 284] width 365 height 21
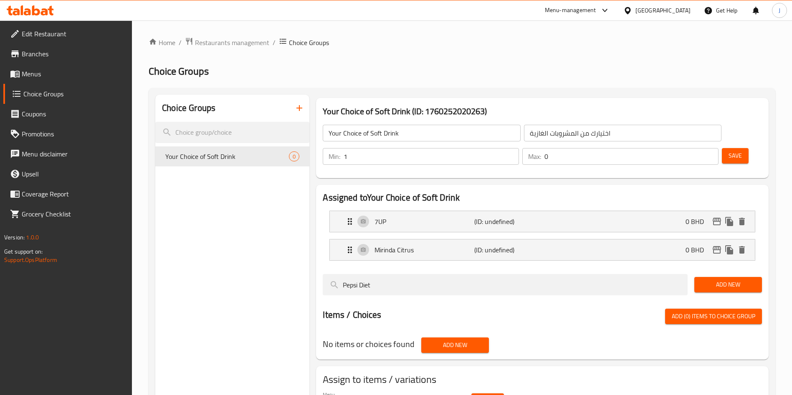
type input "Pepsi Diet"
drag, startPoint x: 714, startPoint y: 255, endPoint x: 643, endPoint y: 273, distance: 73.5
click at [707, 277] on button "Add New" at bounding box center [728, 284] width 68 height 15
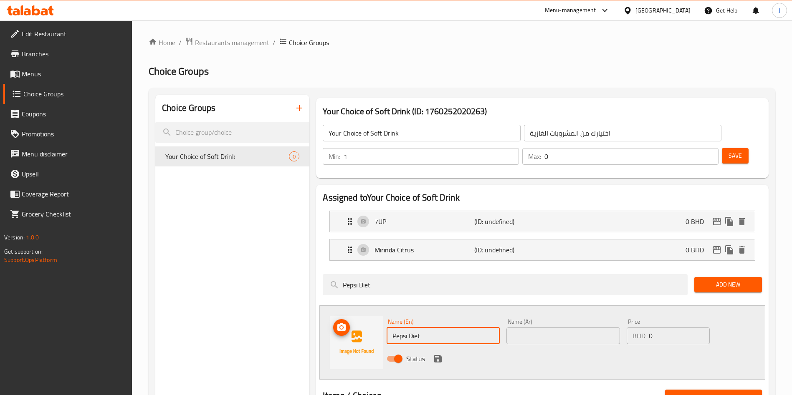
drag, startPoint x: 417, startPoint y: 311, endPoint x: 368, endPoint y: 311, distance: 48.4
click at [368, 311] on div "Name (En) Pepsi Diet Name (En) Name (Ar) Name (Ar) Price BHD 0 Price Status" at bounding box center [542, 343] width 446 height 74
click at [554, 328] on input "text" at bounding box center [562, 336] width 113 height 17
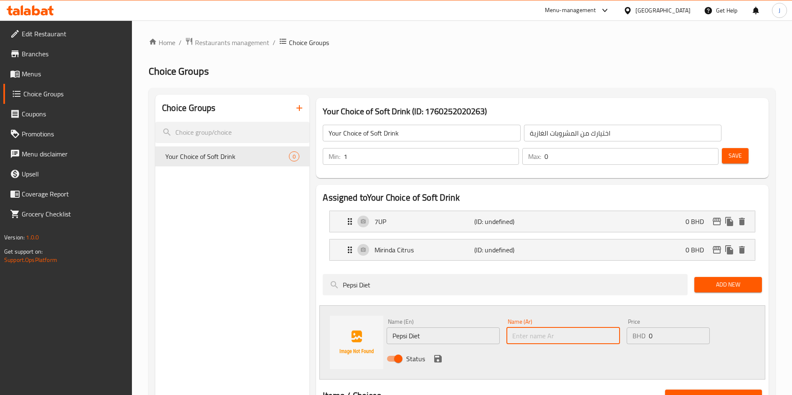
paste input "Pepsi Diet"
type input "Pepsi Diet"
click at [441, 355] on icon "save" at bounding box center [438, 359] width 8 height 8
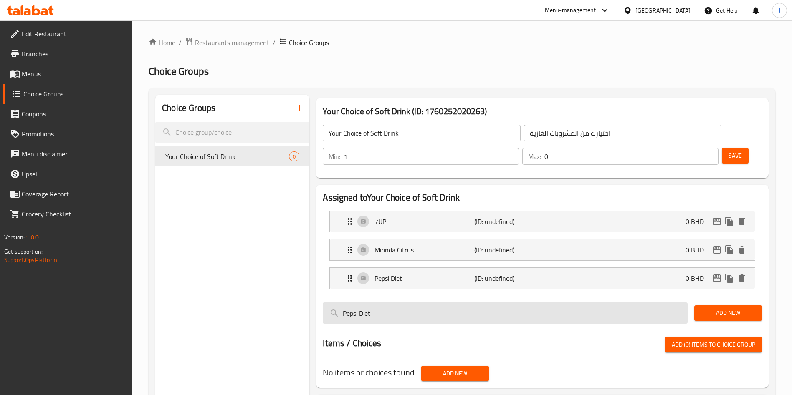
click at [408, 303] on input "Pepsi Diet" at bounding box center [505, 313] width 365 height 21
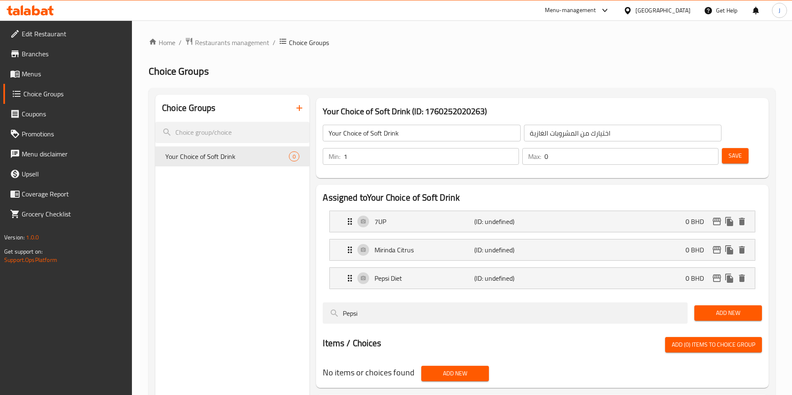
type input "Pepsi"
click at [733, 306] on button "Add New" at bounding box center [728, 313] width 68 height 15
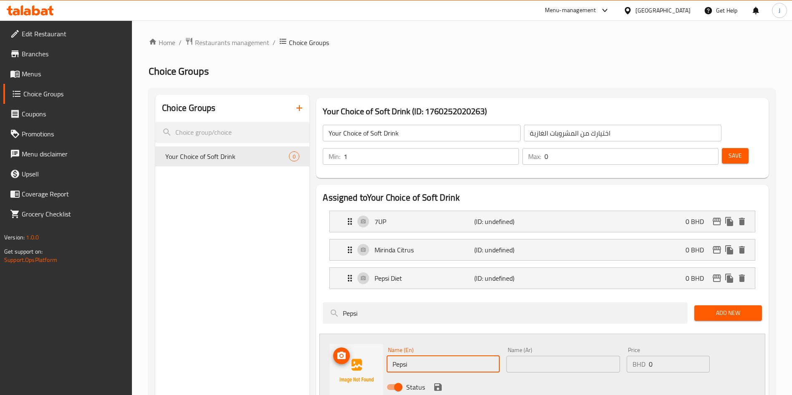
drag, startPoint x: 454, startPoint y: 347, endPoint x: 378, endPoint y: 345, distance: 76.4
click at [371, 346] on div "Name (En) Pepsi Name (En) Name (Ar) Name (Ar) Price BHD 0 Price Status" at bounding box center [542, 371] width 446 height 74
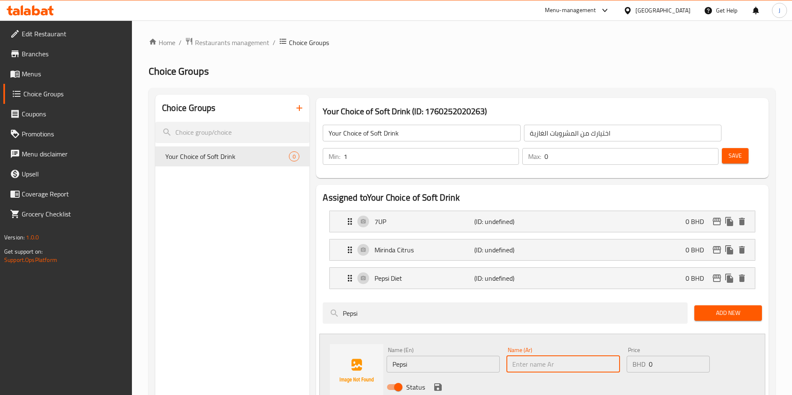
drag, startPoint x: 570, startPoint y: 338, endPoint x: 558, endPoint y: 338, distance: 12.1
click at [566, 356] on input "text" at bounding box center [562, 364] width 113 height 17
paste input "Pepsi"
type input "Pepsi"
click at [437, 384] on icon "save" at bounding box center [438, 388] width 8 height 8
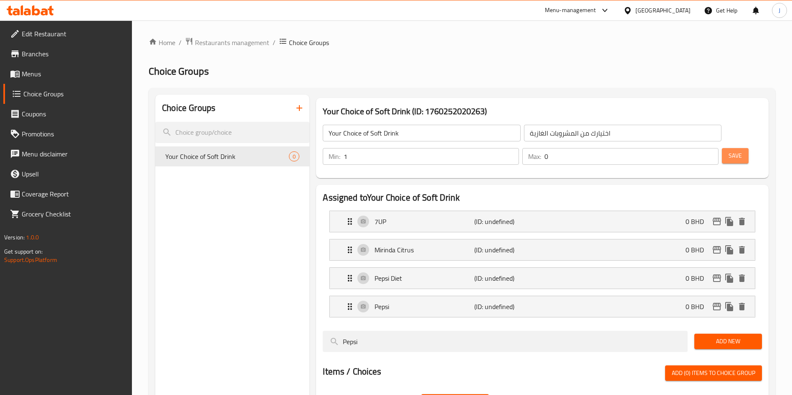
click at [728, 151] on span "Save" at bounding box center [734, 156] width 13 height 10
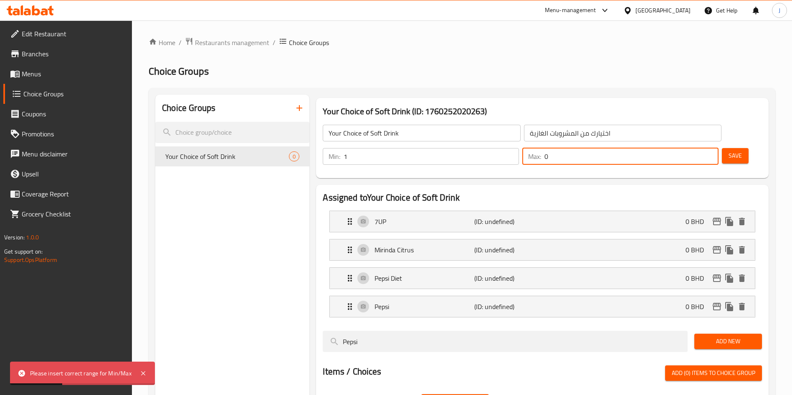
drag, startPoint x: 689, startPoint y: 132, endPoint x: 678, endPoint y: 131, distance: 10.5
click at [678, 148] on div "Max: 0 ​" at bounding box center [620, 156] width 196 height 17
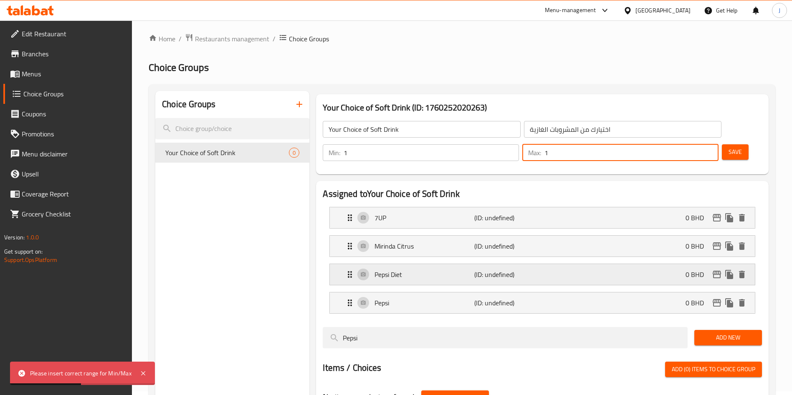
scroll to position [63, 0]
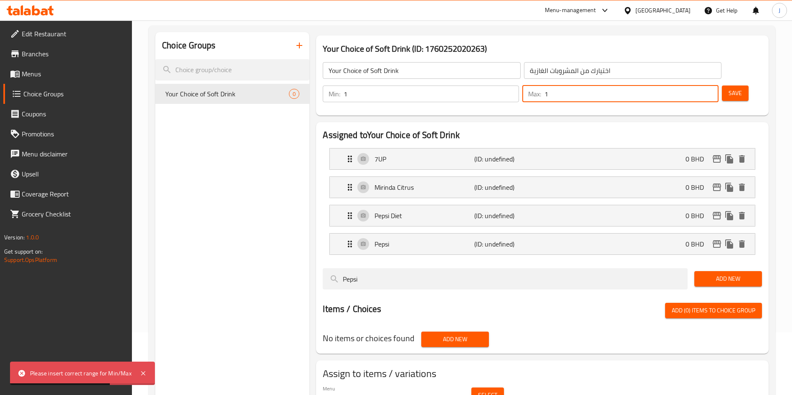
type input "1"
click at [730, 86] on button "Save" at bounding box center [735, 93] width 27 height 15
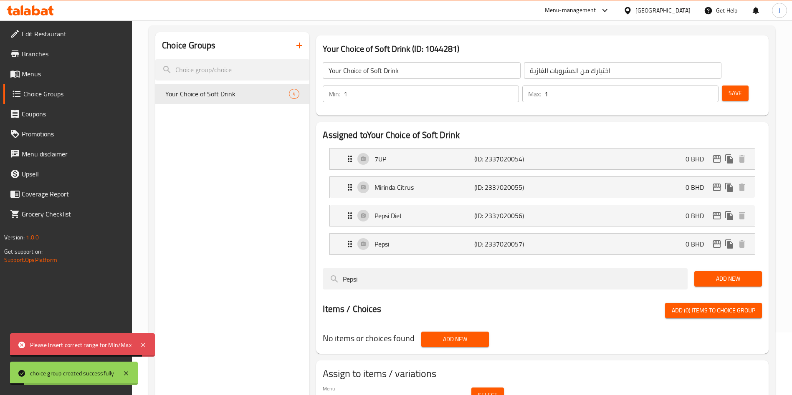
click at [483, 390] on span "Select" at bounding box center [487, 395] width 19 height 10
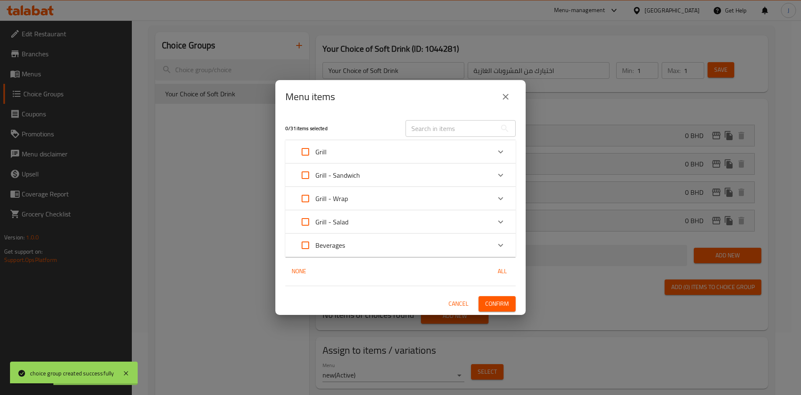
drag, startPoint x: 381, startPoint y: 244, endPoint x: 376, endPoint y: 251, distance: 9.5
click at [379, 242] on div "Beverages" at bounding box center [393, 245] width 195 height 20
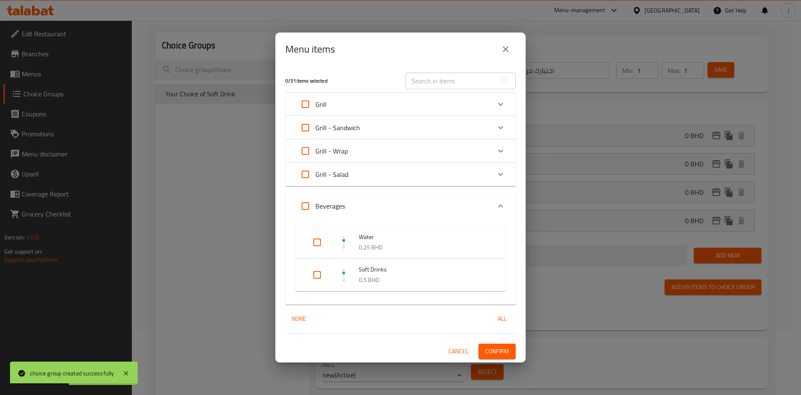
click at [316, 273] on input "Expand" at bounding box center [317, 275] width 20 height 20
checkbox input "true"
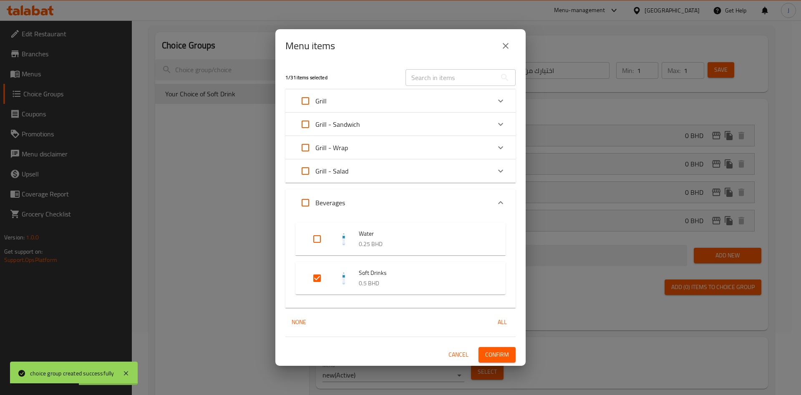
click at [485, 359] on span "Confirm" at bounding box center [497, 355] width 24 height 10
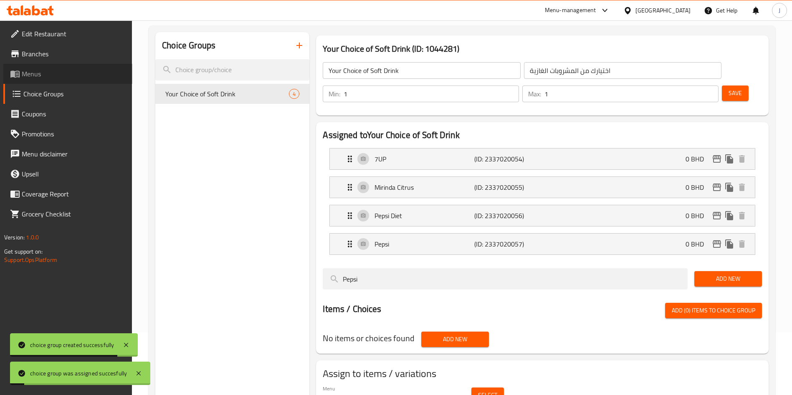
click at [51, 74] on span "Menus" at bounding box center [74, 74] width 104 height 10
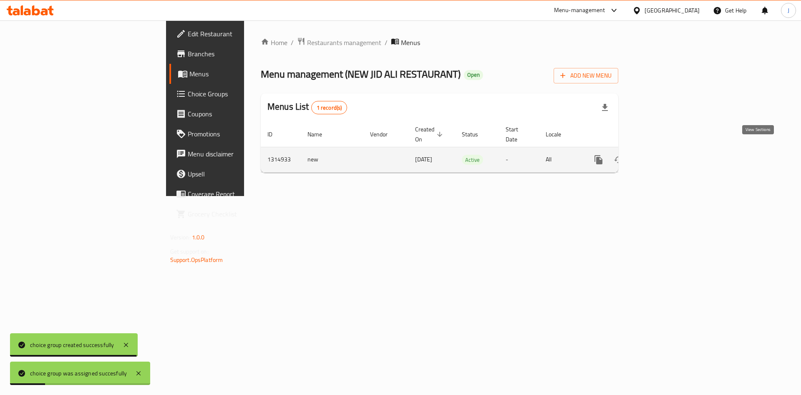
click at [669, 150] on link "enhanced table" at bounding box center [659, 160] width 20 height 20
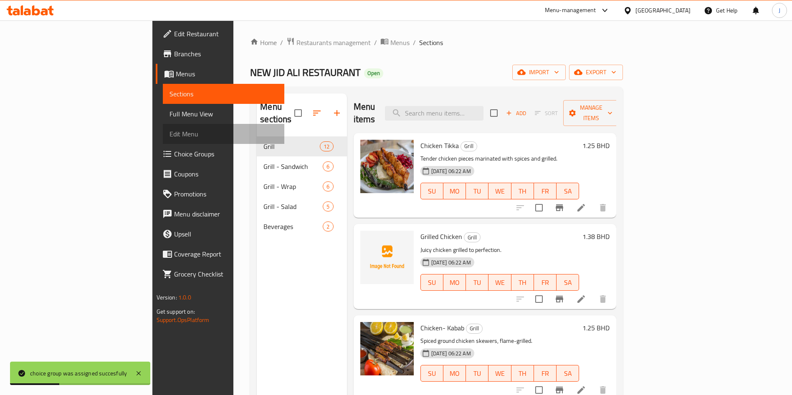
click at [163, 124] on link "Edit Menu" at bounding box center [224, 134] width 122 height 20
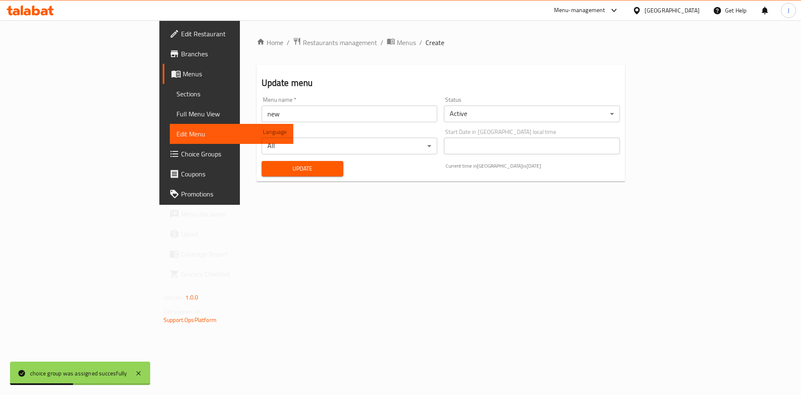
click at [268, 170] on span "Update" at bounding box center [302, 169] width 69 height 10
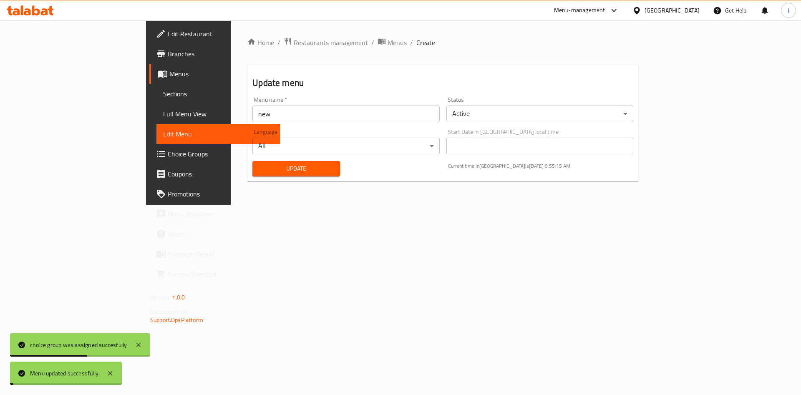
click at [169, 73] on span "Menus" at bounding box center [221, 74] width 104 height 10
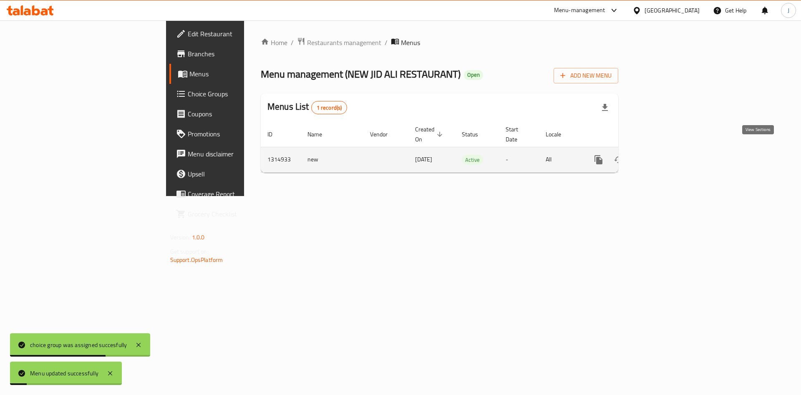
click at [664, 155] on icon "enhanced table" at bounding box center [659, 160] width 10 height 10
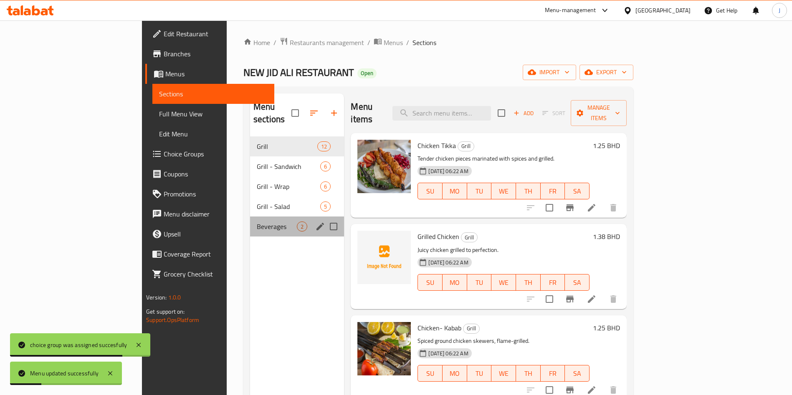
drag, startPoint x: 203, startPoint y: 224, endPoint x: 207, endPoint y: 217, distance: 7.1
click at [250, 222] on div "Beverages 2" at bounding box center [297, 227] width 94 height 20
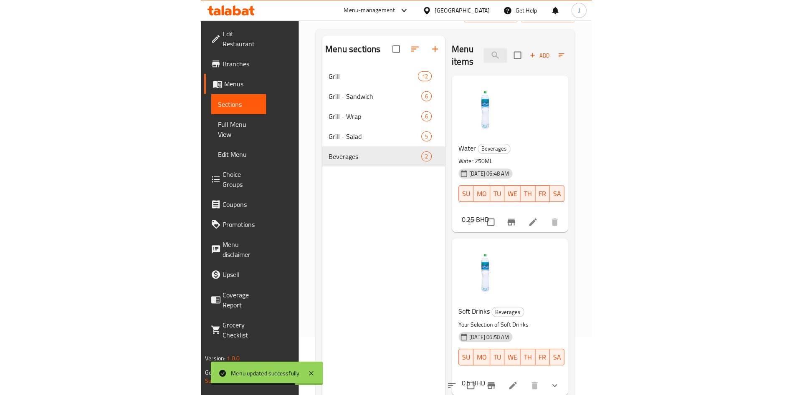
scroll to position [117, 0]
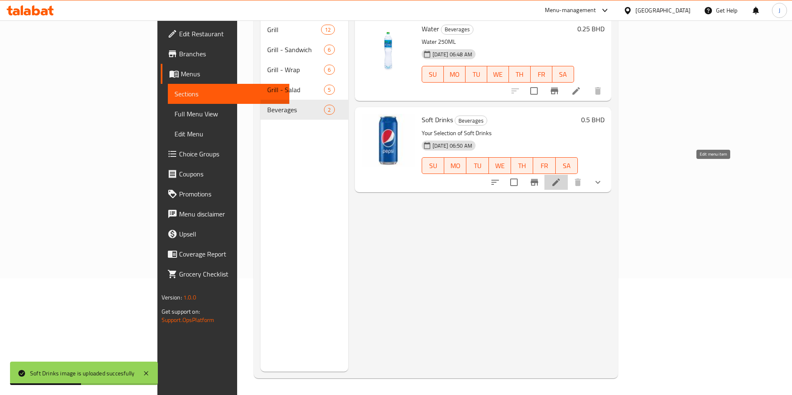
click at [561, 177] on icon at bounding box center [556, 182] width 10 height 10
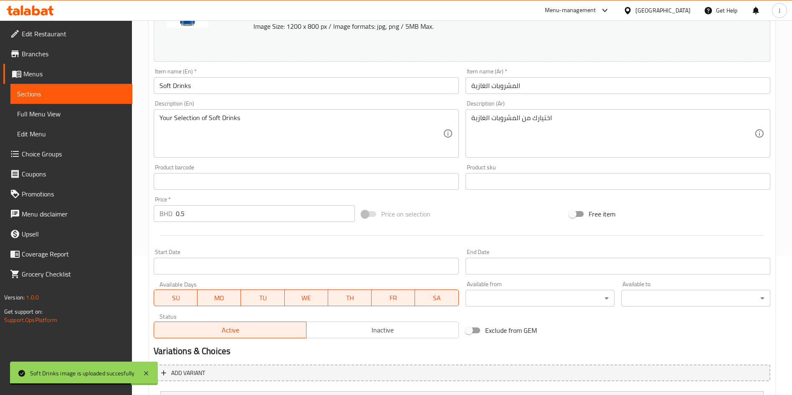
scroll to position [220, 0]
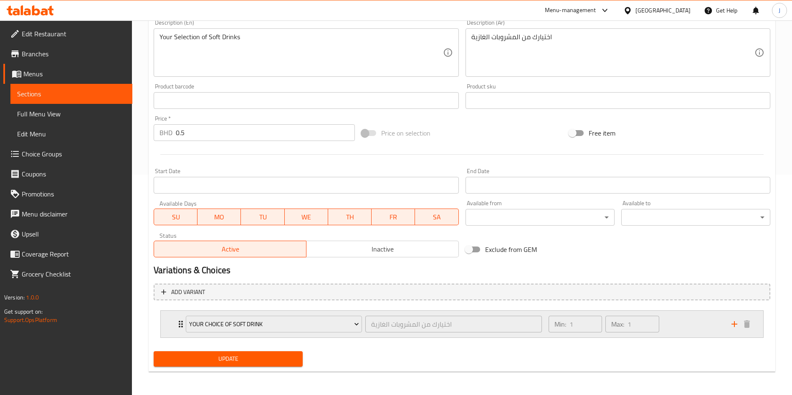
click at [173, 325] on div "Your Choice of Soft Drink اختيارك من المشروبات الغازية ​ Min: 1 ​ Max: 1 ​" at bounding box center [462, 324] width 602 height 27
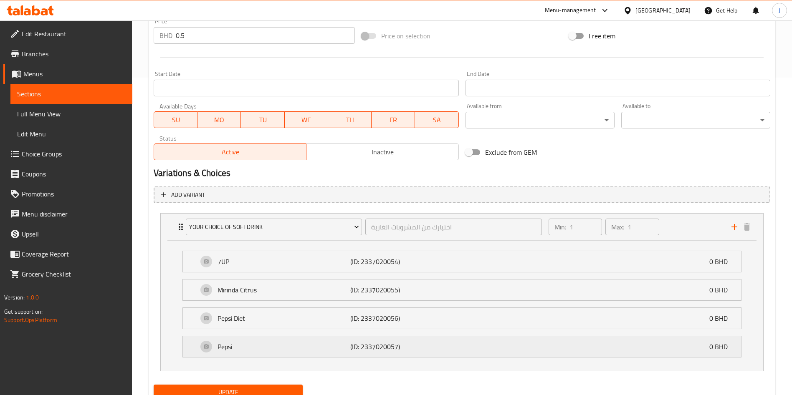
scroll to position [351, 0]
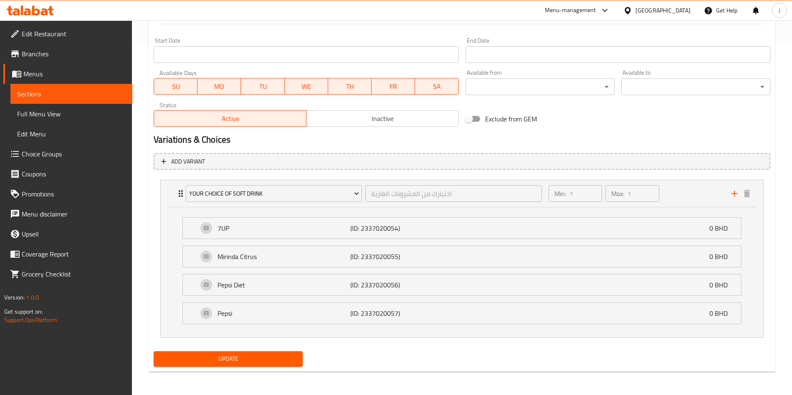
click at [47, 91] on span "Sections" at bounding box center [71, 94] width 109 height 10
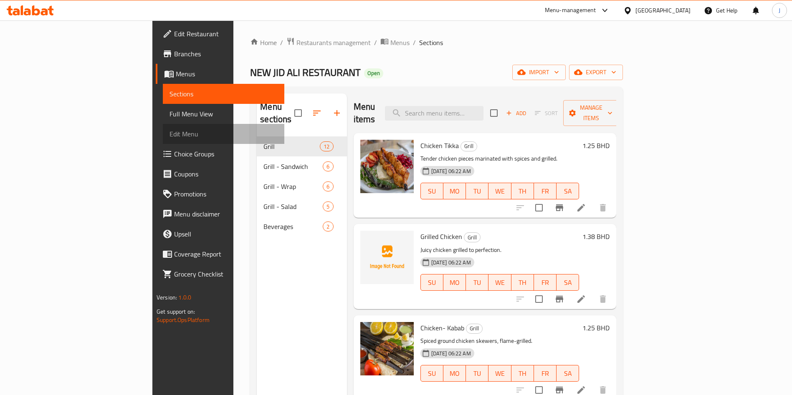
click at [169, 137] on span "Edit Menu" at bounding box center [223, 134] width 109 height 10
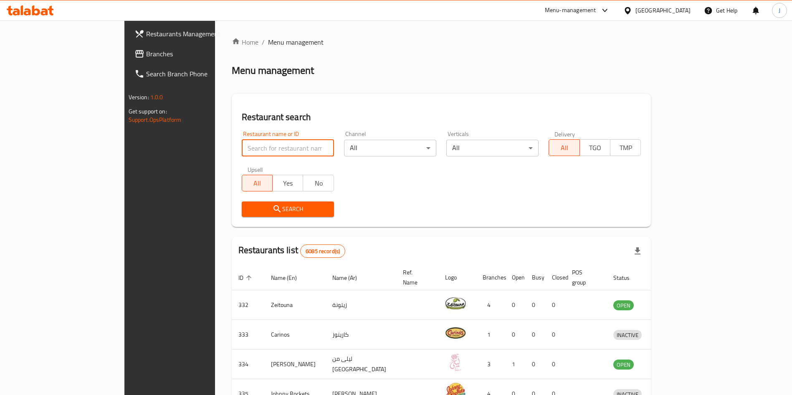
click at [242, 149] on input "search" at bounding box center [288, 148] width 92 height 17
type input "new jid ali"
click button "Search" at bounding box center [288, 209] width 92 height 15
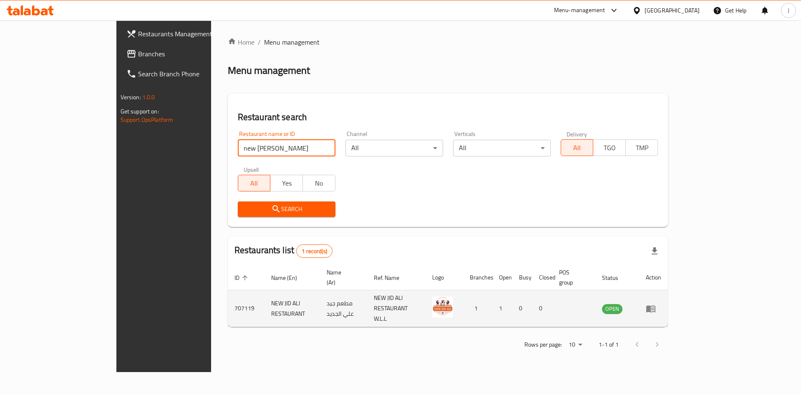
click at [656, 306] on icon "enhanced table" at bounding box center [651, 309] width 9 height 7
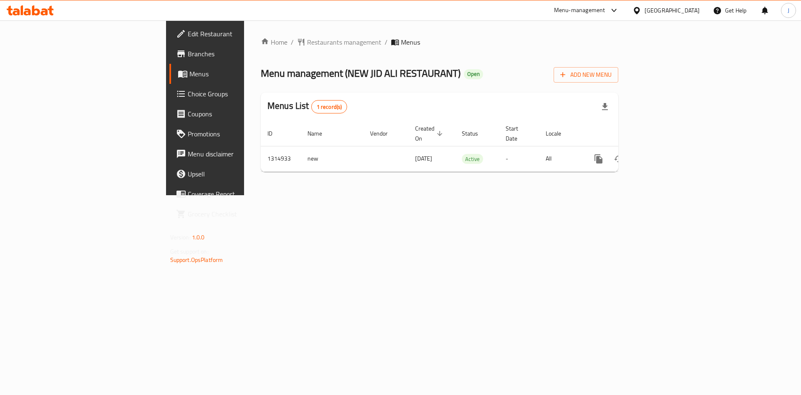
click at [188, 57] on span "Branches" at bounding box center [241, 54] width 106 height 10
